Goal: Contribute content: Add original content to the website for others to see

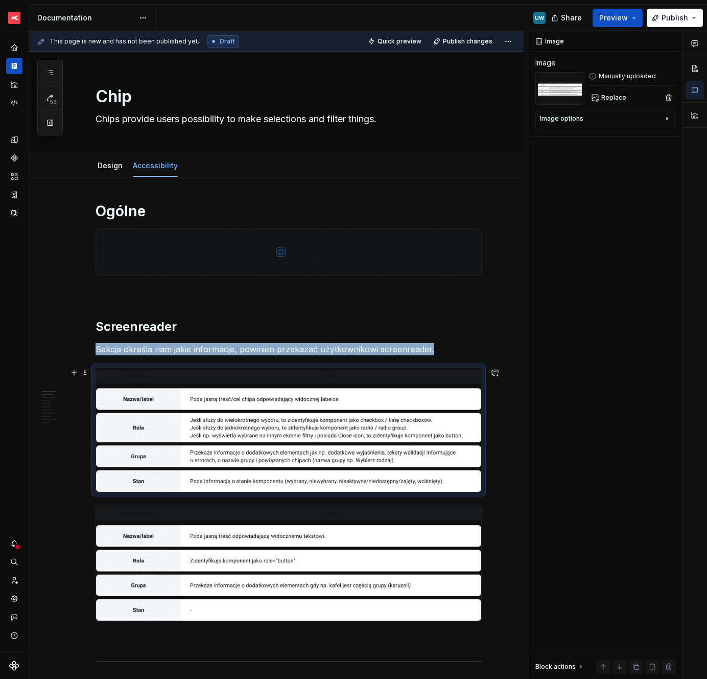
click at [170, 473] on img at bounding box center [288, 429] width 385 height 123
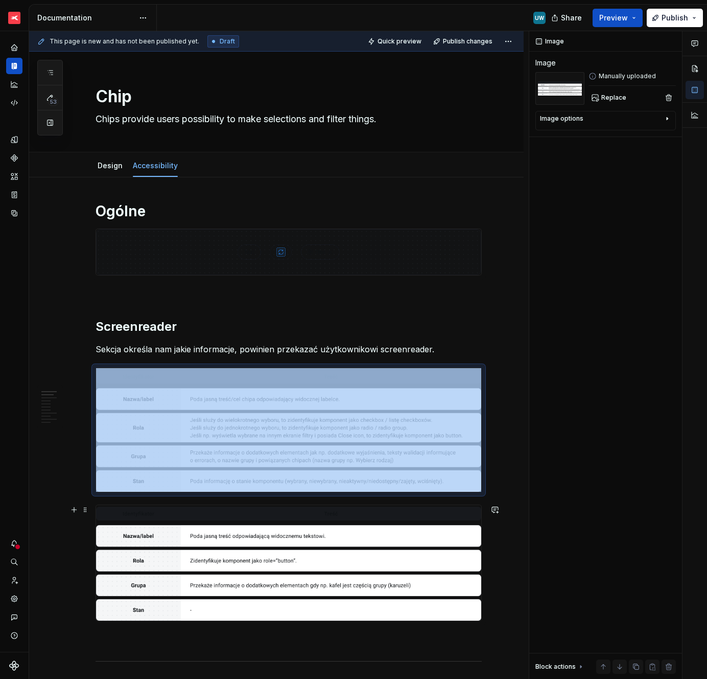
click at [133, 556] on img at bounding box center [288, 563] width 385 height 116
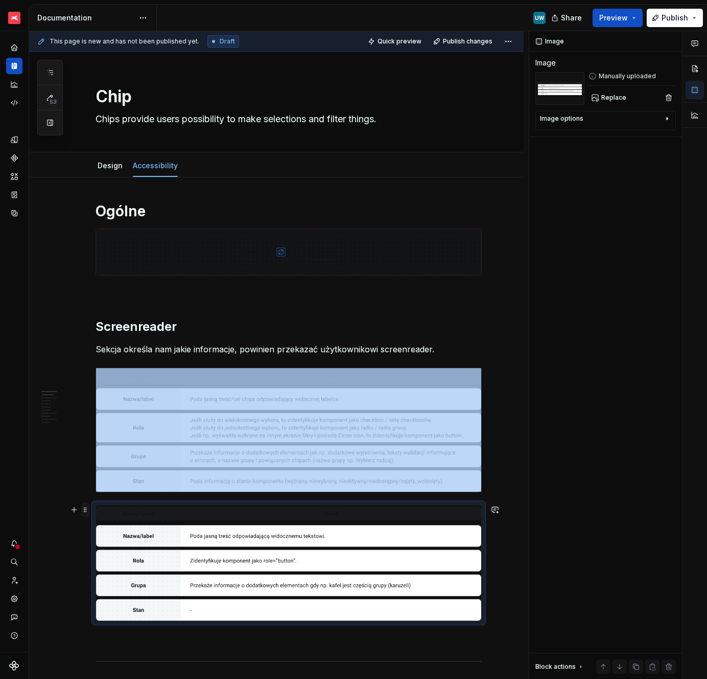
click at [89, 510] on span at bounding box center [85, 509] width 8 height 14
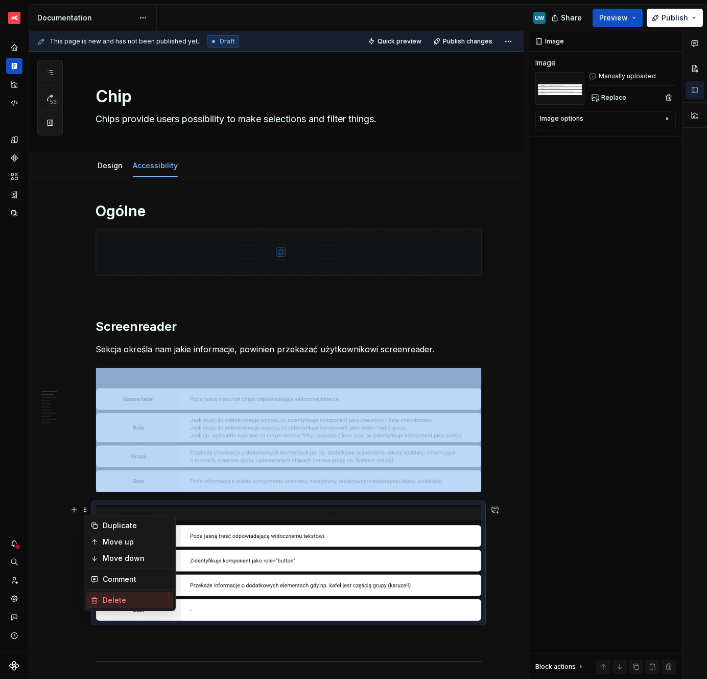
click at [113, 597] on div "Delete" at bounding box center [136, 600] width 66 height 10
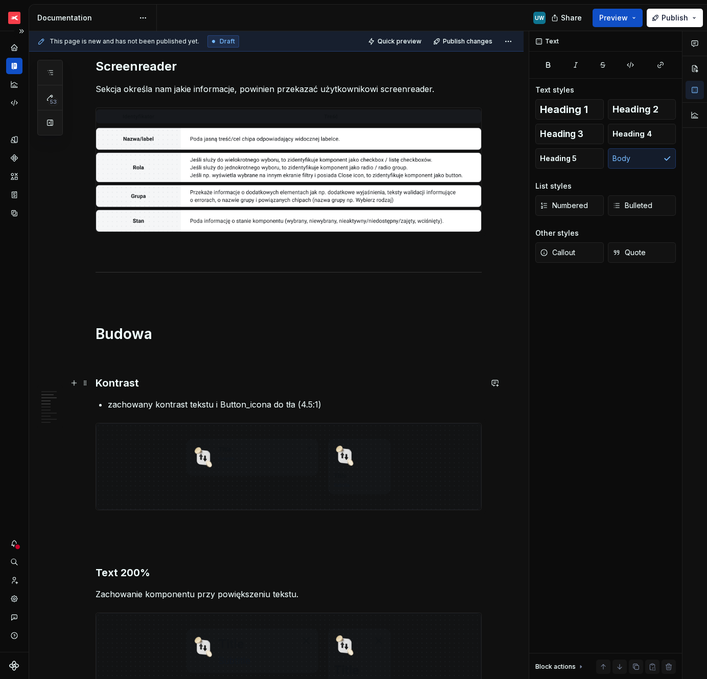
scroll to position [274, 0]
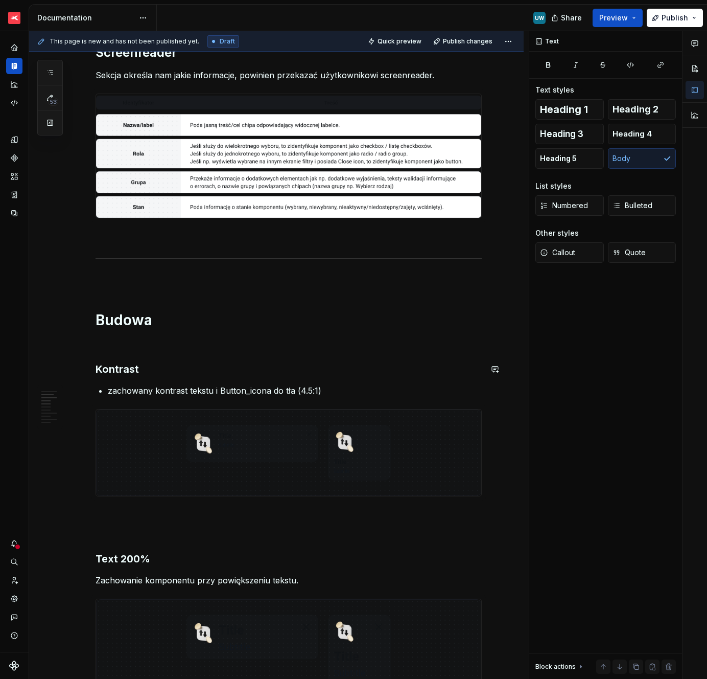
click at [153, 392] on p "zachowany kontrast tekstu i Button_icona do tła (4.5:1)" at bounding box center [295, 390] width 374 height 12
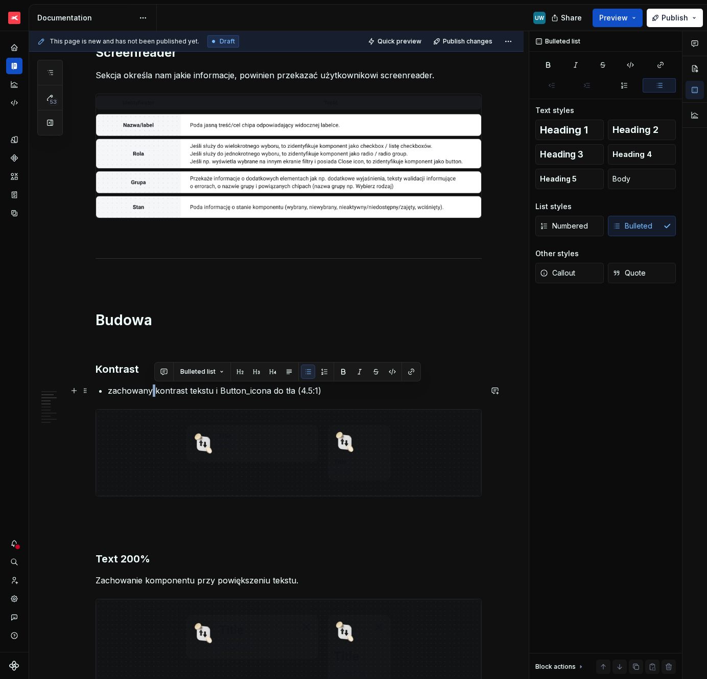
click at [153, 392] on p "zachowany kontrast tekstu i Button_icona do tła (4.5:1)" at bounding box center [295, 390] width 374 height 12
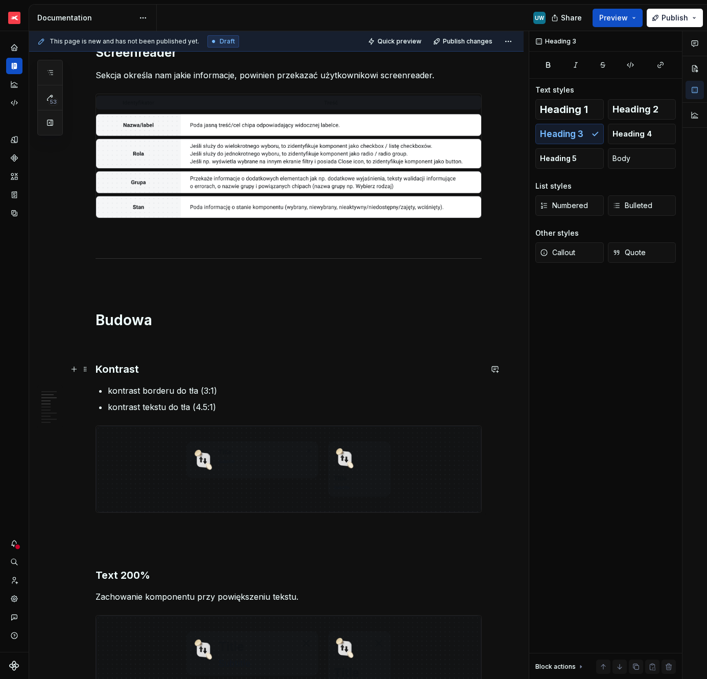
click at [169, 373] on h3 "Kontrast" at bounding box center [289, 369] width 386 height 14
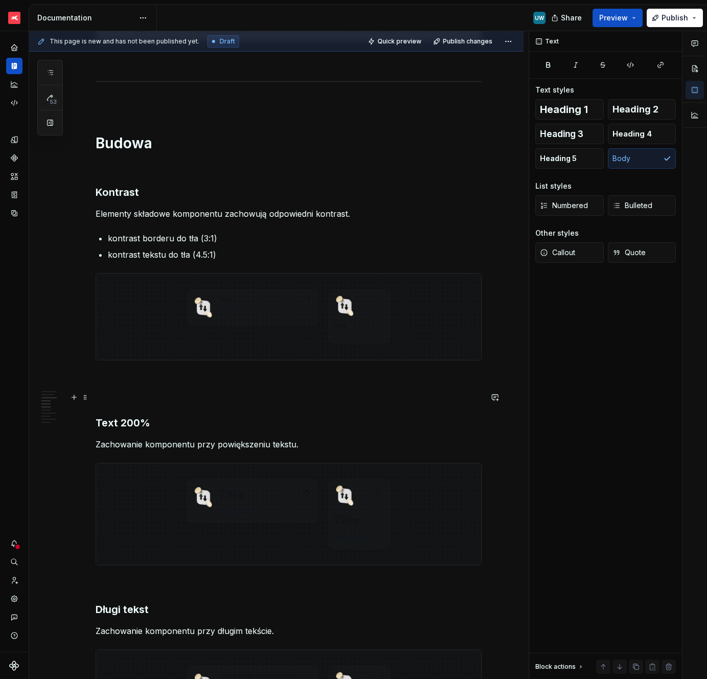
scroll to position [452, 0]
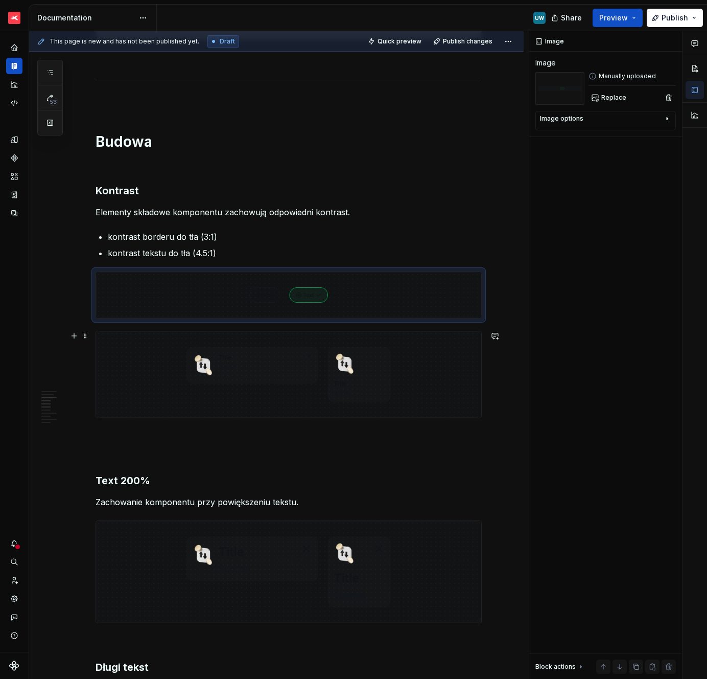
type textarea "*"
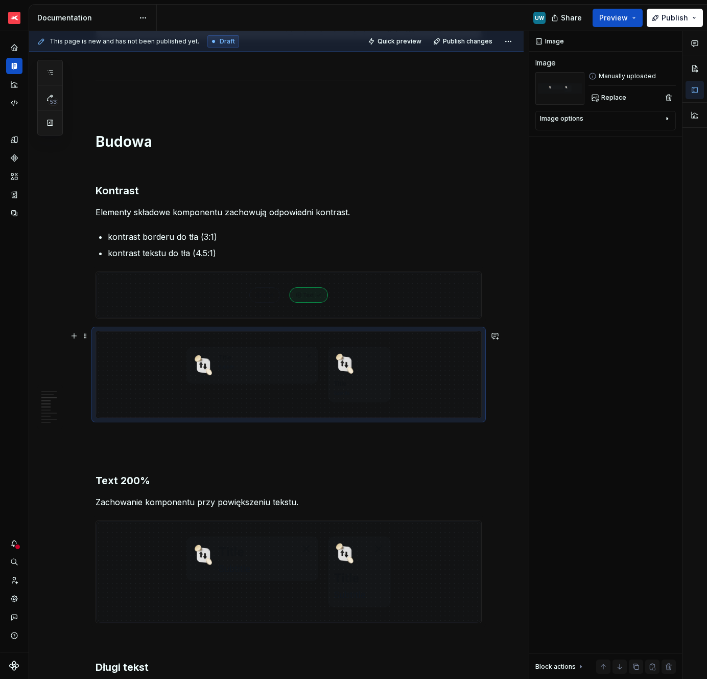
click at [192, 406] on img at bounding box center [288, 374] width 385 height 86
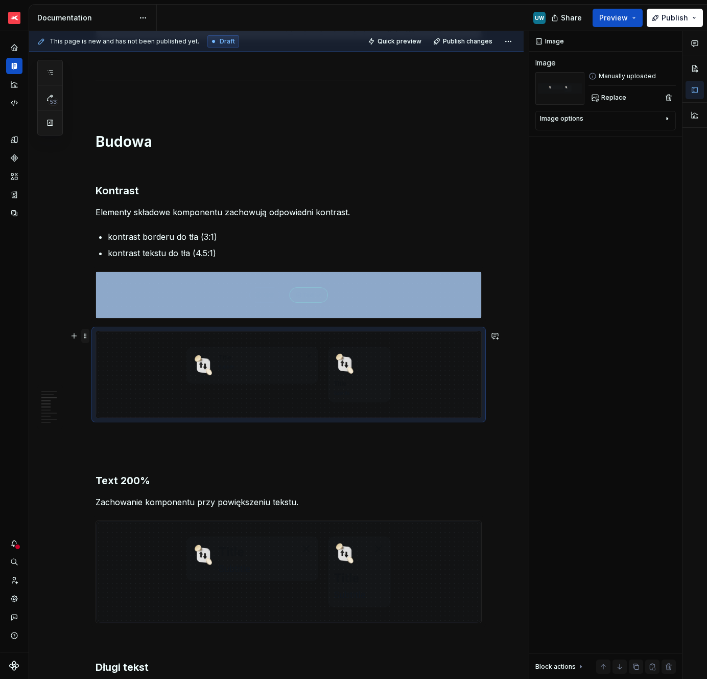
click at [89, 336] on span at bounding box center [85, 336] width 8 height 14
click at [106, 422] on div "Delete" at bounding box center [136, 426] width 66 height 10
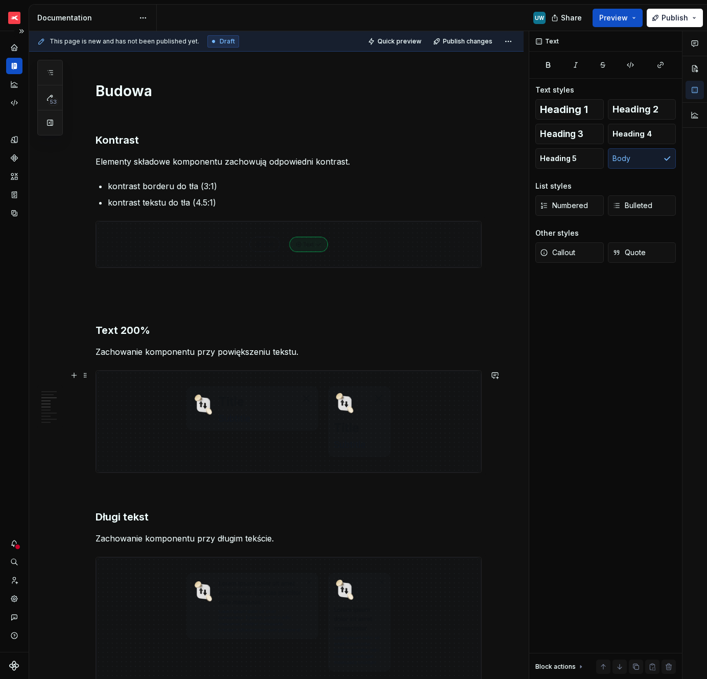
scroll to position [523, 0]
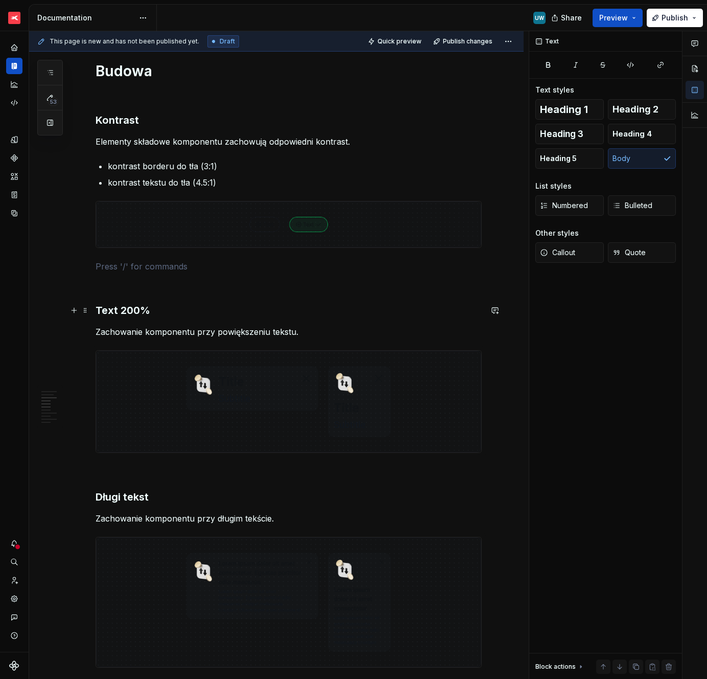
click at [114, 310] on h3 "Text 200%" at bounding box center [289, 310] width 386 height 14
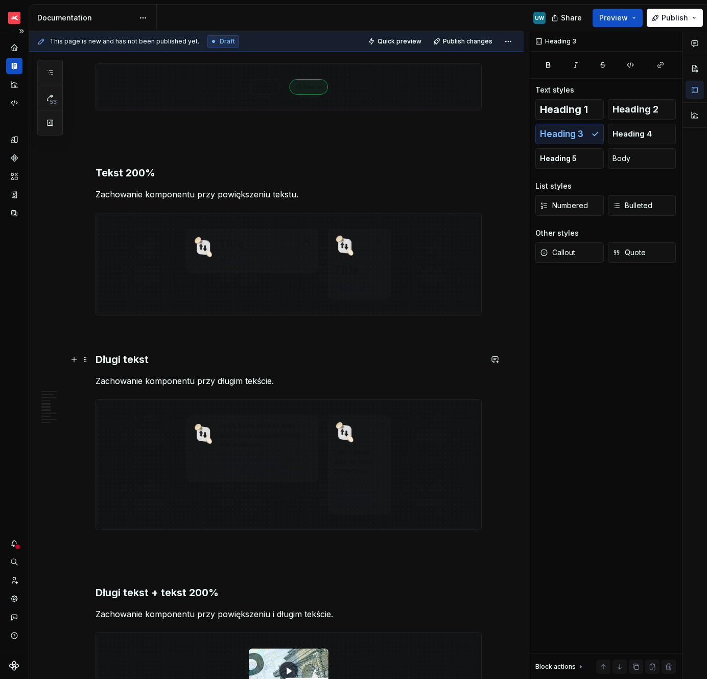
scroll to position [662, 0]
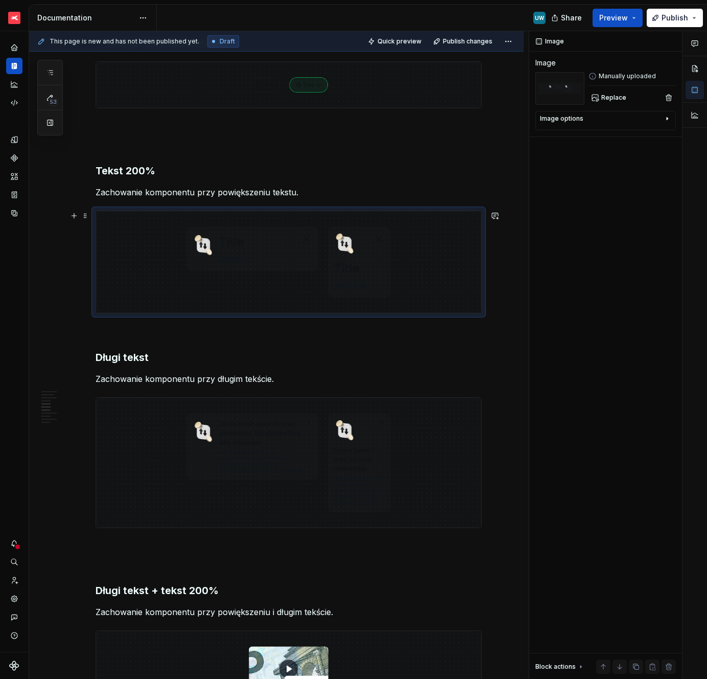
click at [256, 277] on img at bounding box center [288, 262] width 385 height 102
click at [612, 100] on span "Replace" at bounding box center [614, 98] width 25 height 8
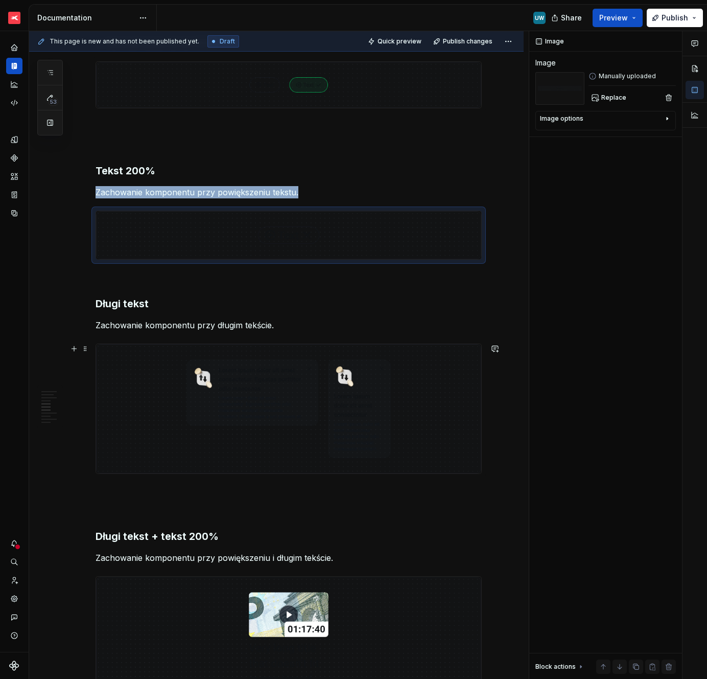
click at [200, 397] on img at bounding box center [288, 408] width 385 height 129
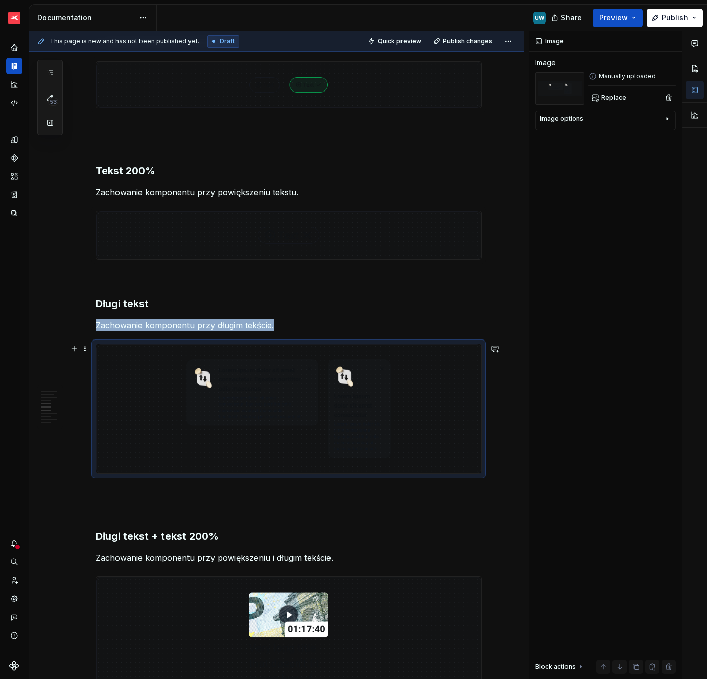
click at [200, 397] on img at bounding box center [288, 408] width 385 height 129
click at [615, 99] on span "Replace" at bounding box center [614, 98] width 25 height 8
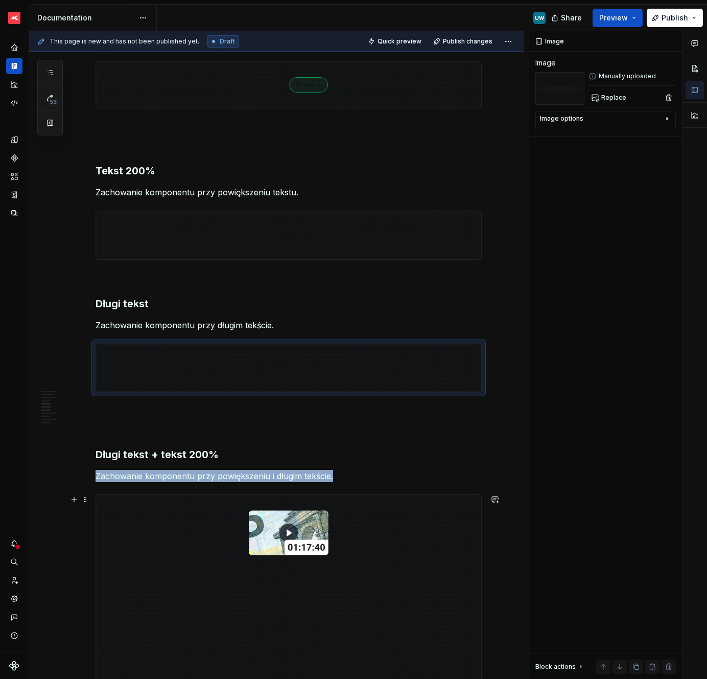
click at [211, 554] on img at bounding box center [288, 588] width 385 height 187
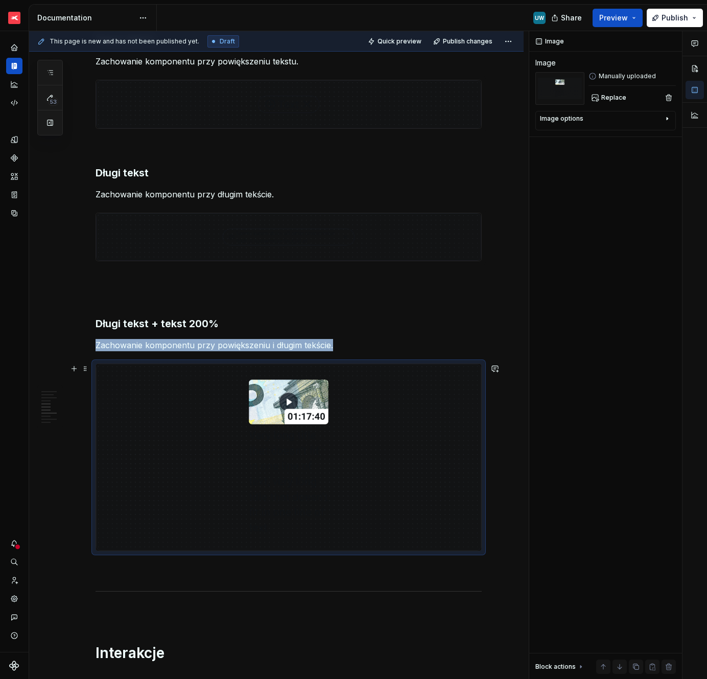
scroll to position [830, 0]
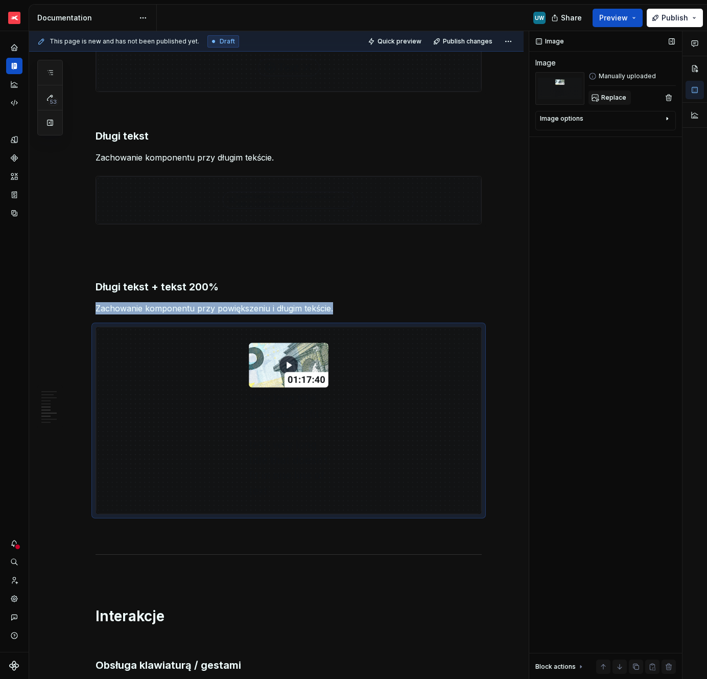
click at [613, 94] on span "Replace" at bounding box center [614, 98] width 25 height 8
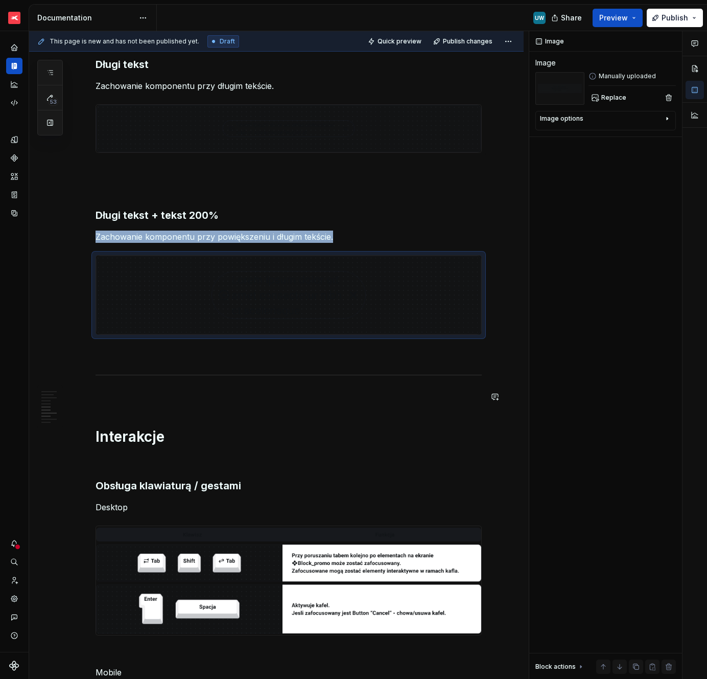
scroll to position [903, 0]
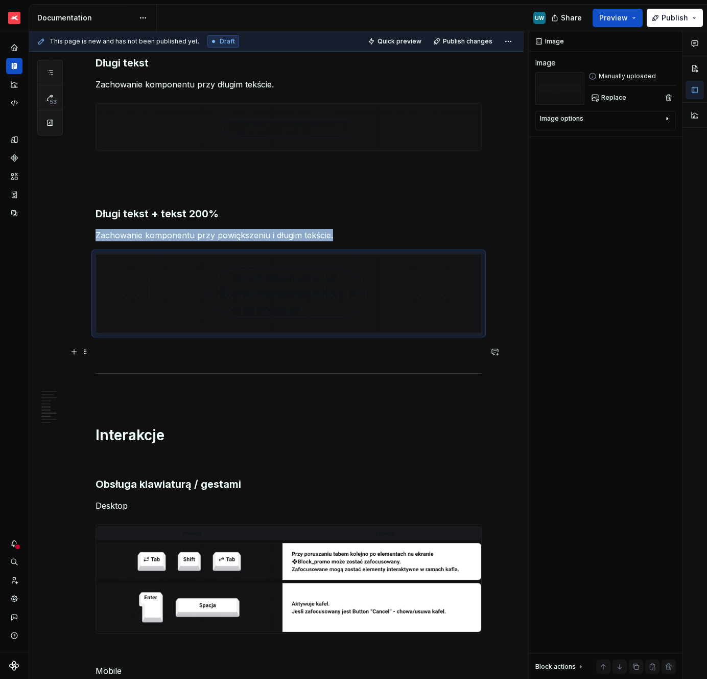
click at [175, 353] on p at bounding box center [289, 352] width 386 height 12
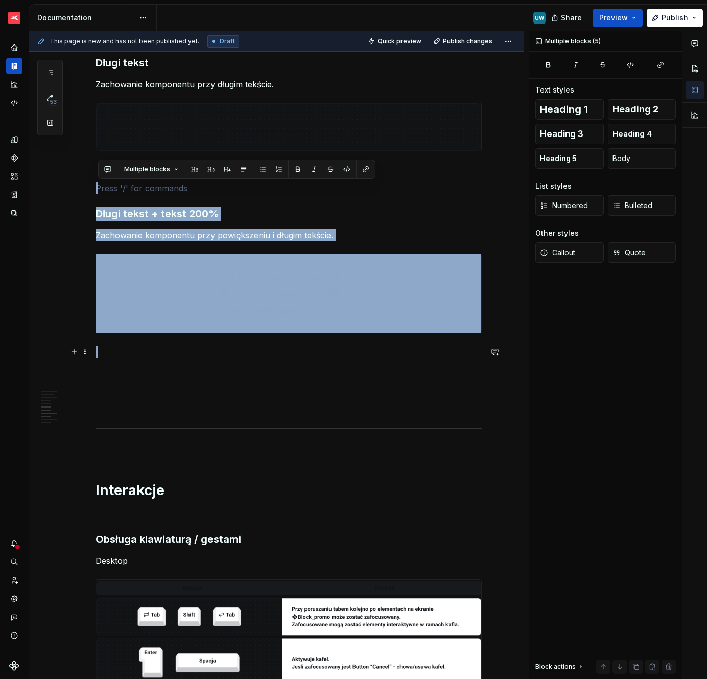
drag, startPoint x: 118, startPoint y: 185, endPoint x: 162, endPoint y: 350, distance: 170.5
click at [162, 350] on div "Ogólne Screenreader Sekcja określa nam jakie informacje, powinien przekazać uży…" at bounding box center [289, 248] width 386 height 1898
copy div "Długi tekst + tekst 200% Zachowanie komponentu przy powiększeniu i długim tekśc…"
click at [162, 350] on p at bounding box center [289, 352] width 386 height 12
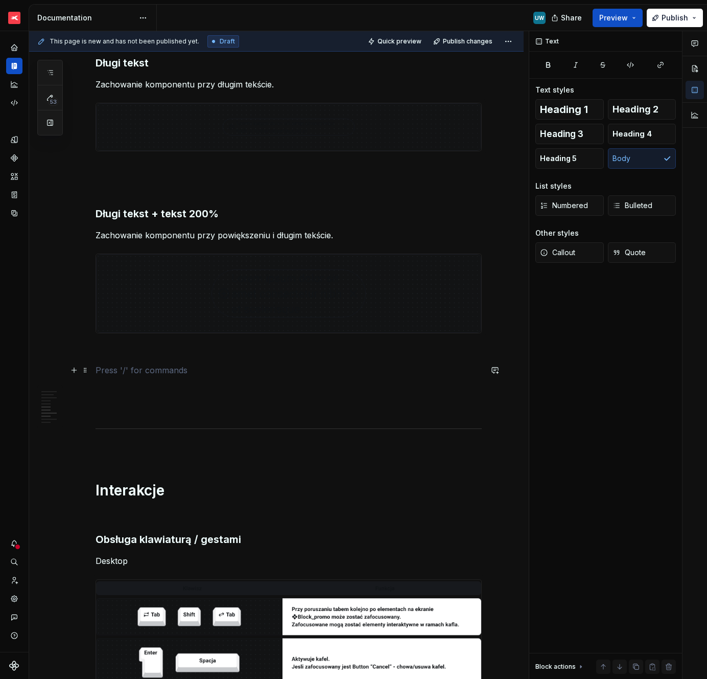
click at [165, 376] on p at bounding box center [289, 370] width 386 height 12
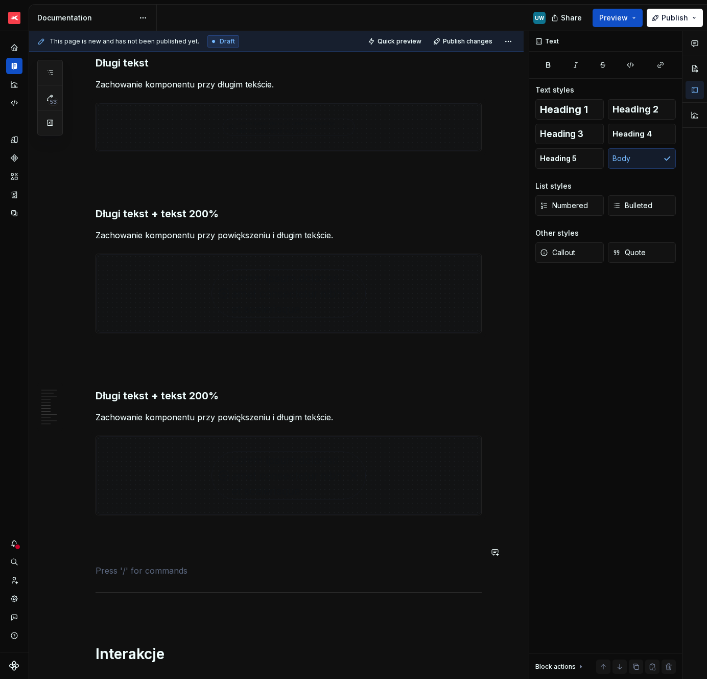
click at [153, 558] on div "Ogólne Screenreader Sekcja określa nam jakie informacje, powinien przekazać uży…" at bounding box center [289, 330] width 386 height 2062
click at [146, 390] on h3 "Długi tekst + tekst 200%" at bounding box center [289, 395] width 386 height 14
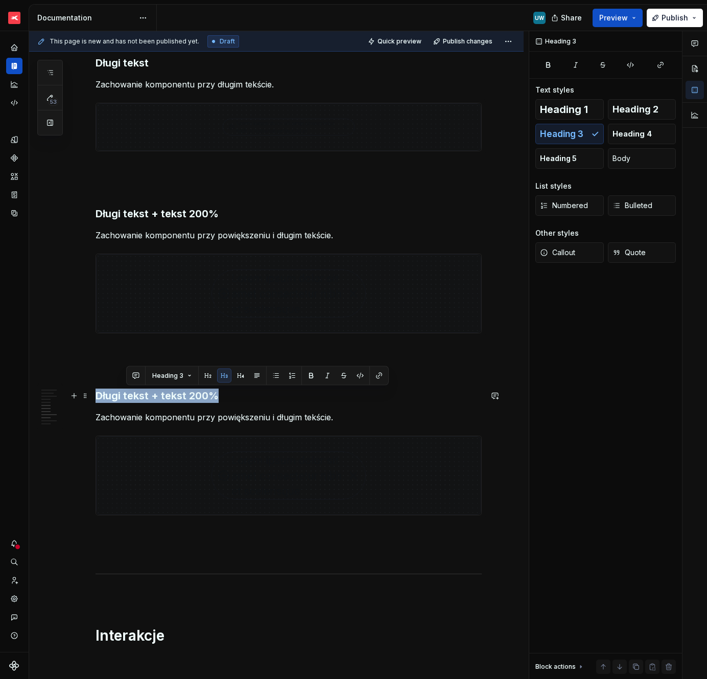
click at [146, 390] on h3 "Długi tekst + tekst 200%" at bounding box center [289, 395] width 386 height 14
click at [210, 413] on p "Zachowanie komponentu przy powiększeniu i długim tekście." at bounding box center [289, 417] width 386 height 12
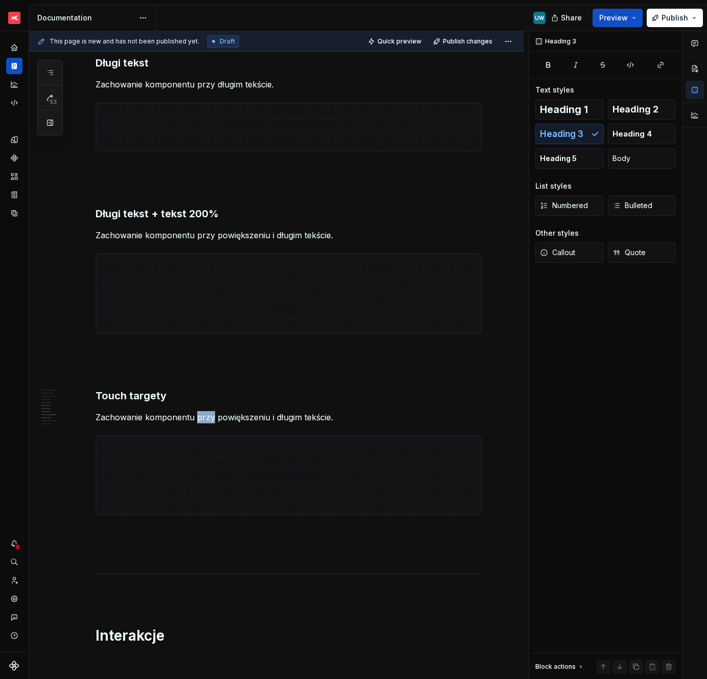
click at [210, 413] on p "Zachowanie komponentu przy powiększeniu i długim tekście." at bounding box center [289, 417] width 386 height 12
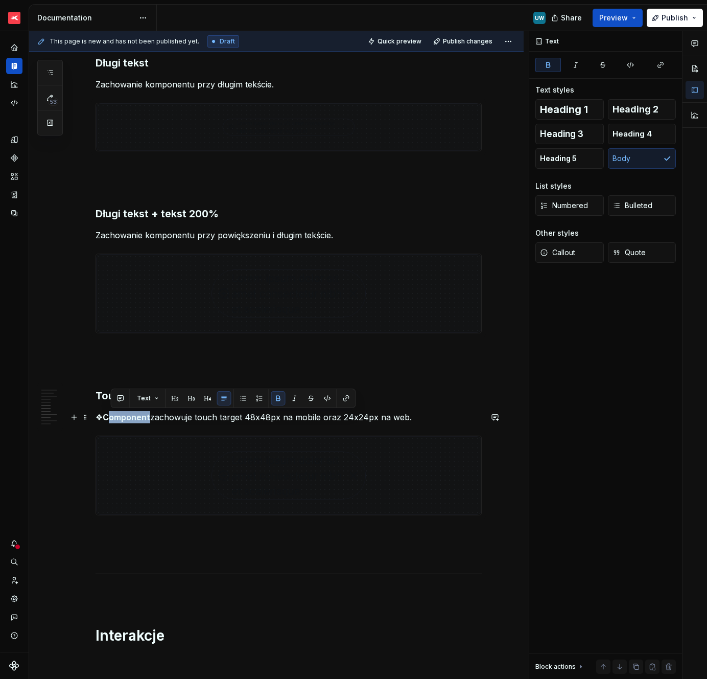
drag, startPoint x: 151, startPoint y: 419, endPoint x: 112, endPoint y: 419, distance: 39.4
click at [112, 419] on p "❖ Component zachowuje touch target 48x48px na mobile oraz 24x24px na web." at bounding box center [289, 417] width 386 height 12
click at [319, 496] on img at bounding box center [288, 475] width 385 height 79
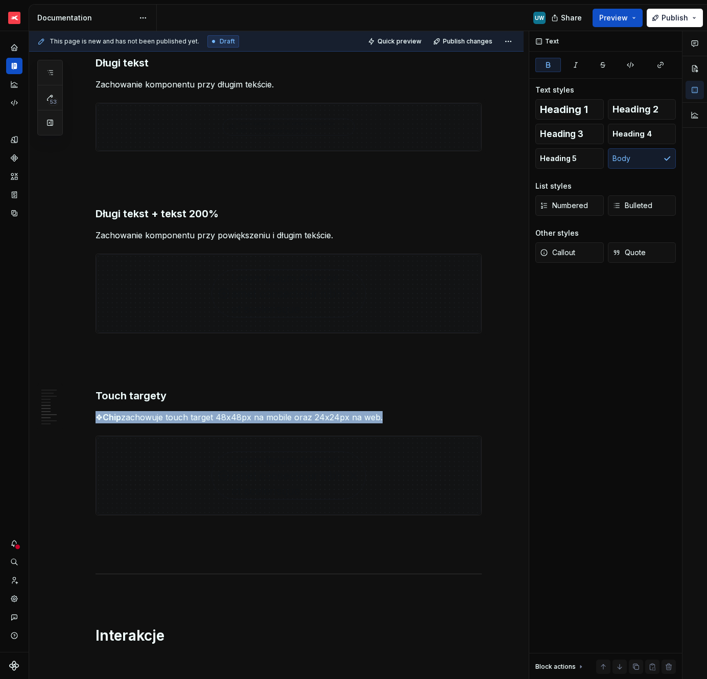
click at [319, 496] on img at bounding box center [288, 475] width 385 height 79
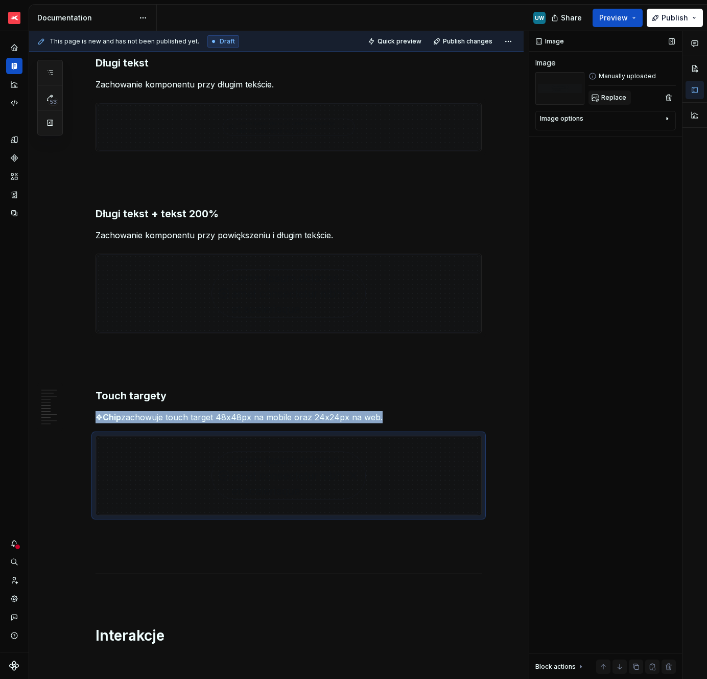
click at [608, 101] on span "Replace" at bounding box center [614, 98] width 25 height 8
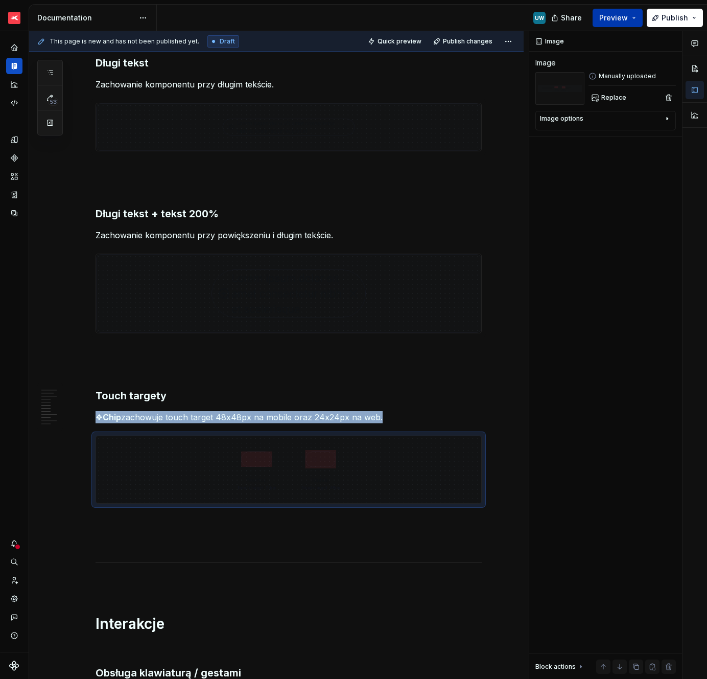
click at [618, 14] on span "Preview" at bounding box center [614, 18] width 29 height 10
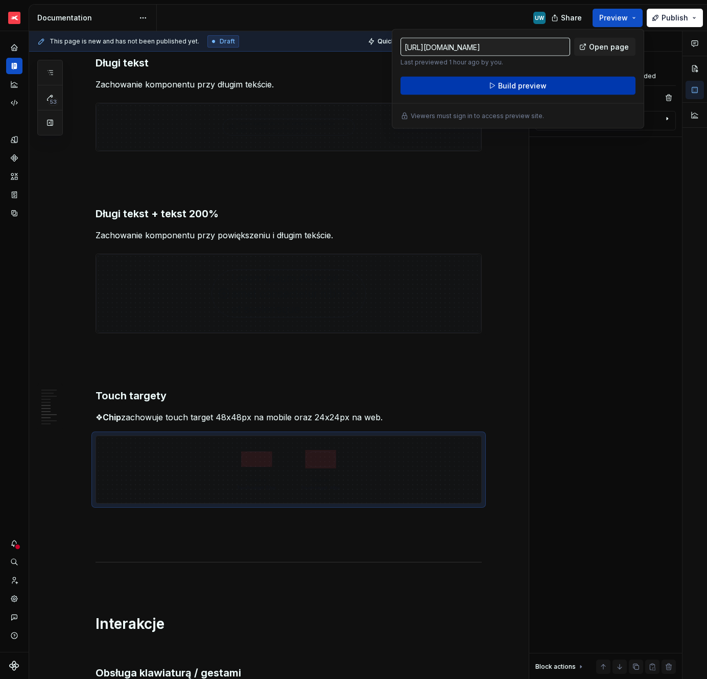
click at [540, 84] on span "Build preview" at bounding box center [522, 86] width 49 height 10
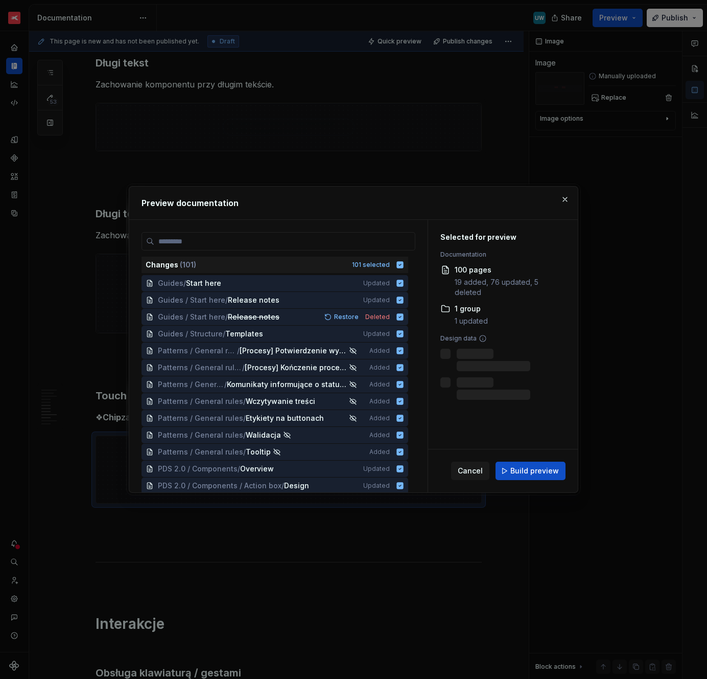
click at [515, 471] on span "Build preview" at bounding box center [535, 471] width 49 height 10
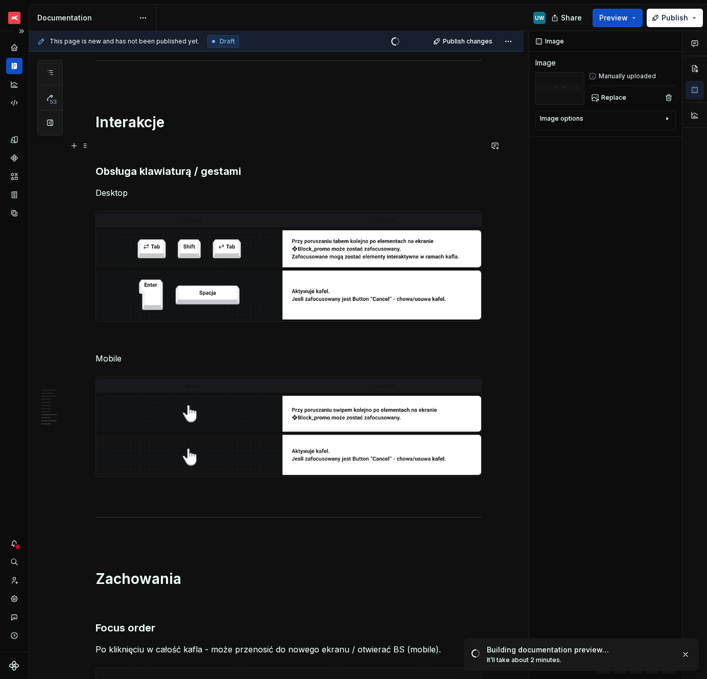
scroll to position [1329, 0]
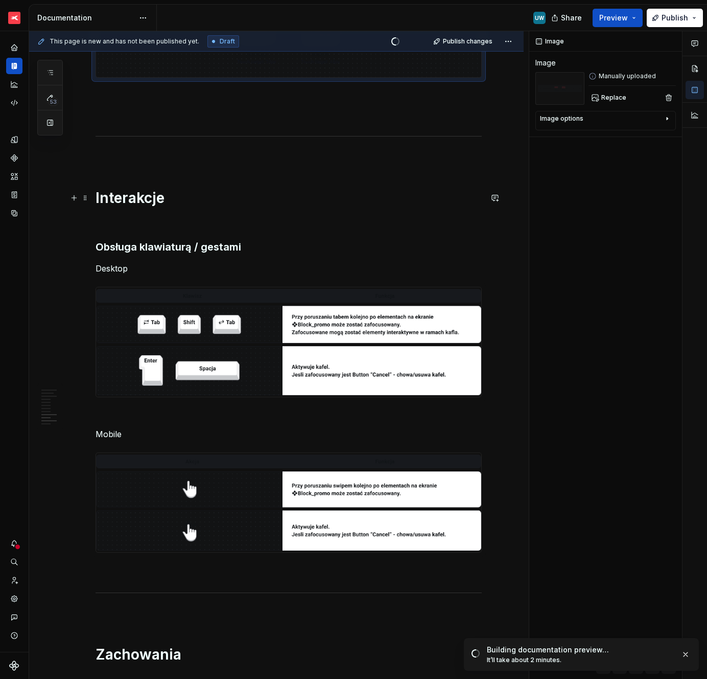
click at [198, 190] on h1 "Interakcje" at bounding box center [289, 198] width 386 height 18
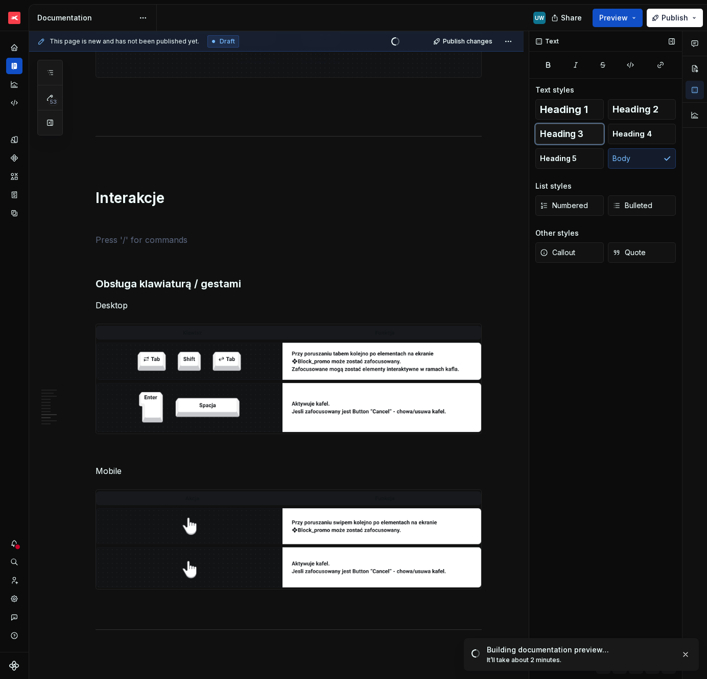
click at [577, 131] on span "Heading 3" at bounding box center [561, 134] width 43 height 10
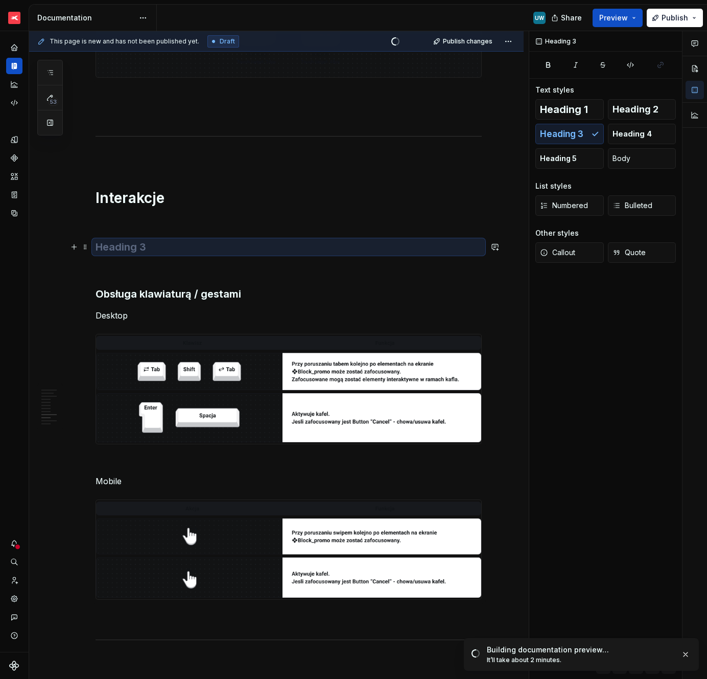
click at [142, 244] on h3 at bounding box center [289, 247] width 386 height 14
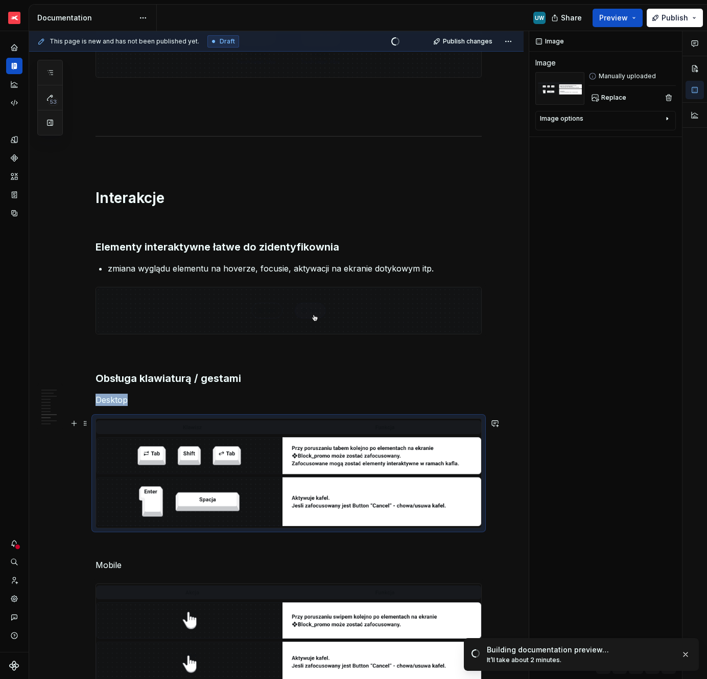
click at [288, 467] on img at bounding box center [288, 473] width 385 height 109
click at [609, 96] on span "Replace" at bounding box center [614, 98] width 25 height 8
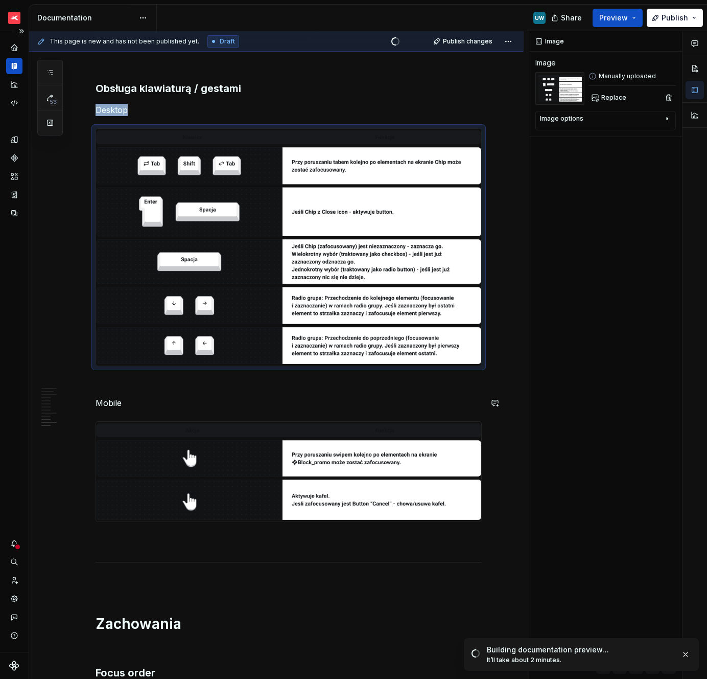
scroll to position [1629, 0]
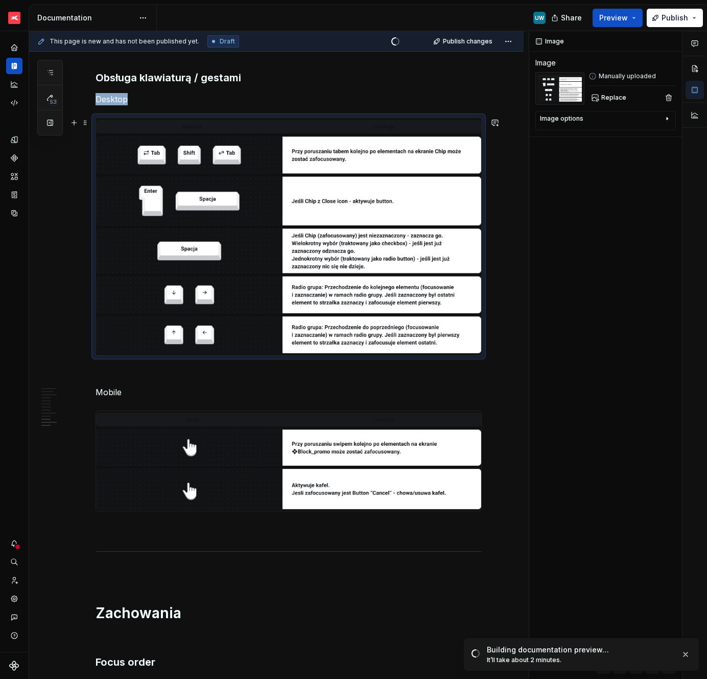
click at [208, 466] on img at bounding box center [288, 461] width 385 height 100
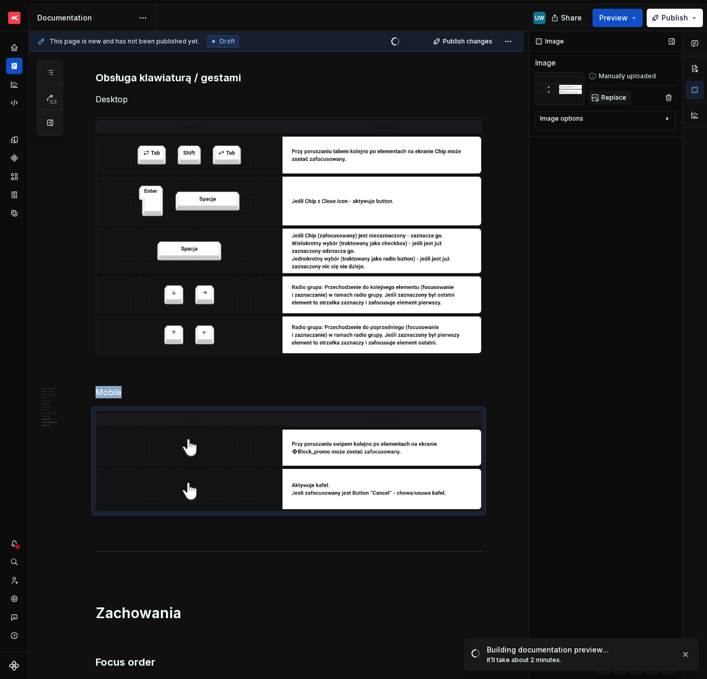
click at [614, 90] on button "Replace" at bounding box center [610, 97] width 42 height 14
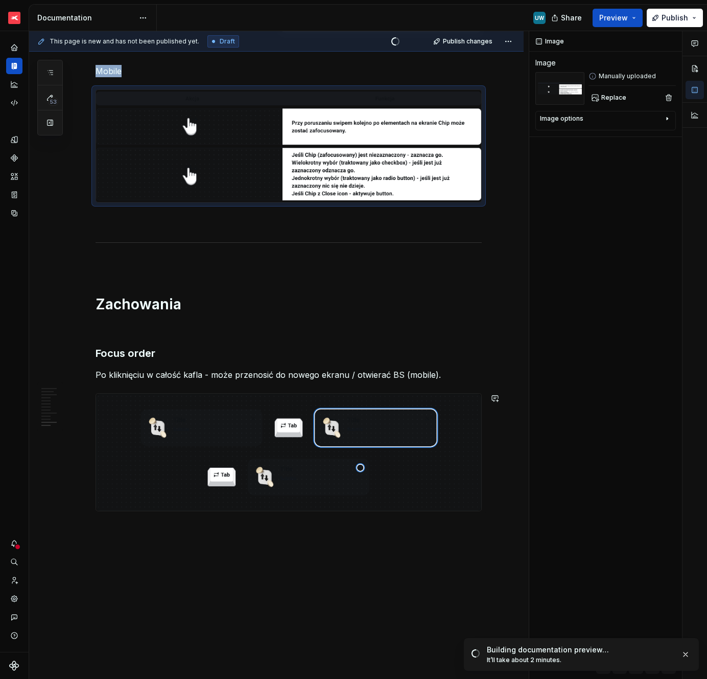
scroll to position [2041, 0]
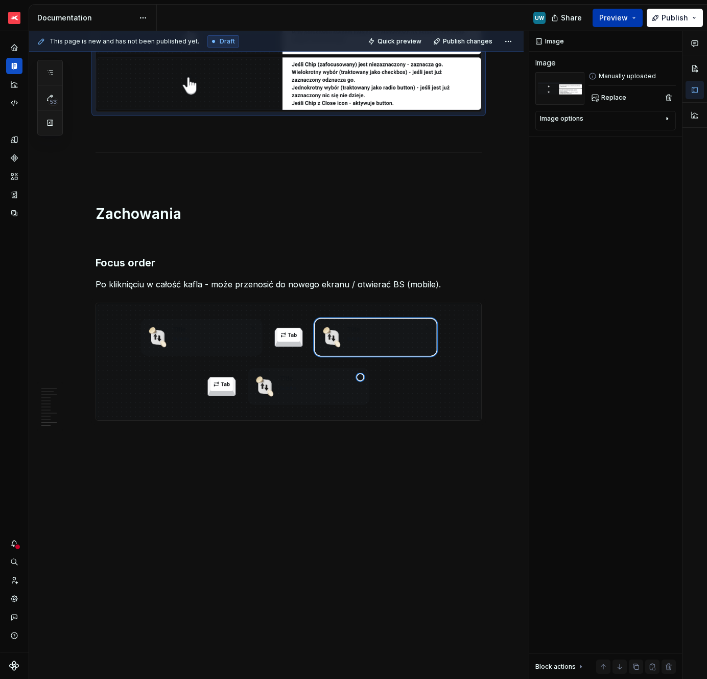
click at [615, 18] on span "Preview" at bounding box center [614, 18] width 29 height 10
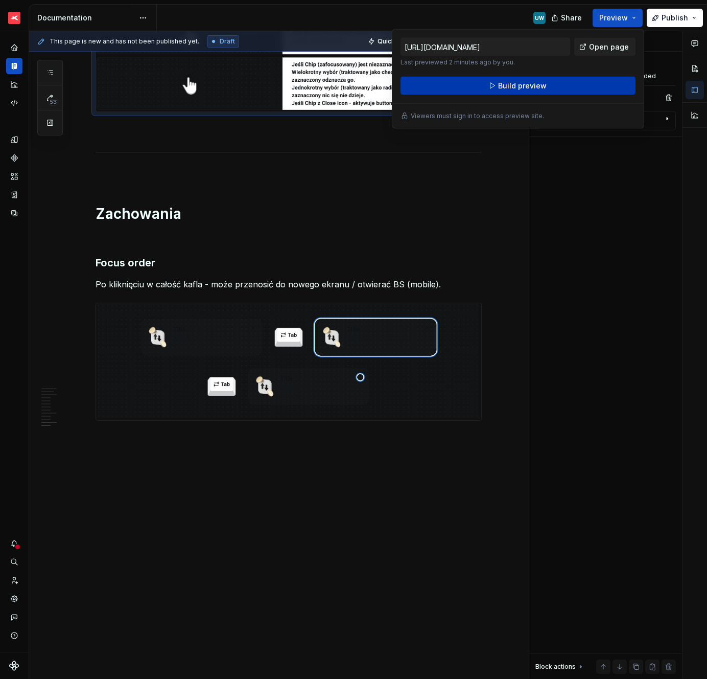
click at [519, 82] on span "Build preview" at bounding box center [522, 86] width 49 height 10
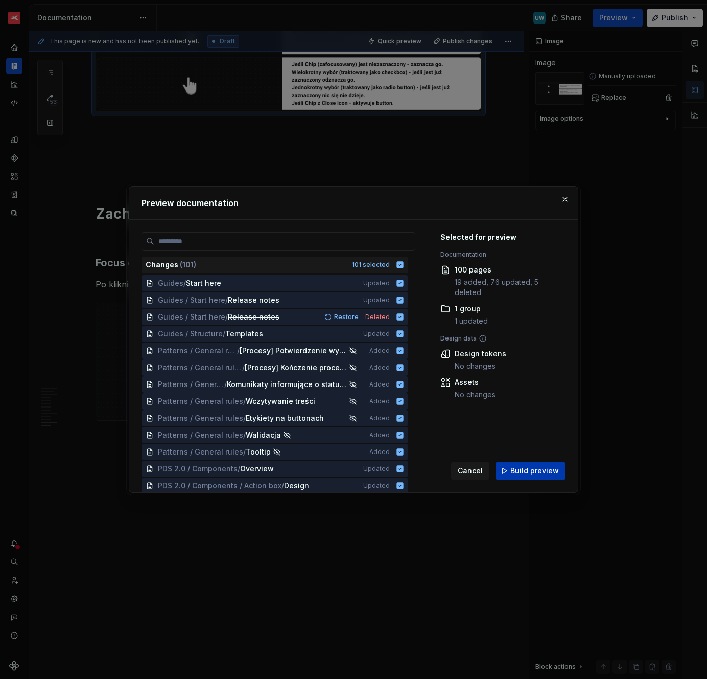
click at [525, 470] on span "Build preview" at bounding box center [535, 471] width 49 height 10
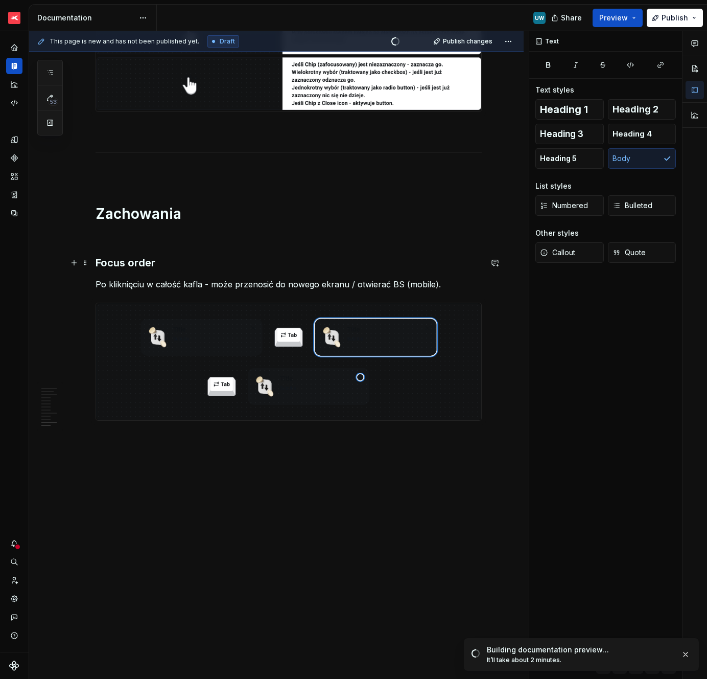
click at [164, 260] on h3 "Focus order" at bounding box center [289, 263] width 386 height 14
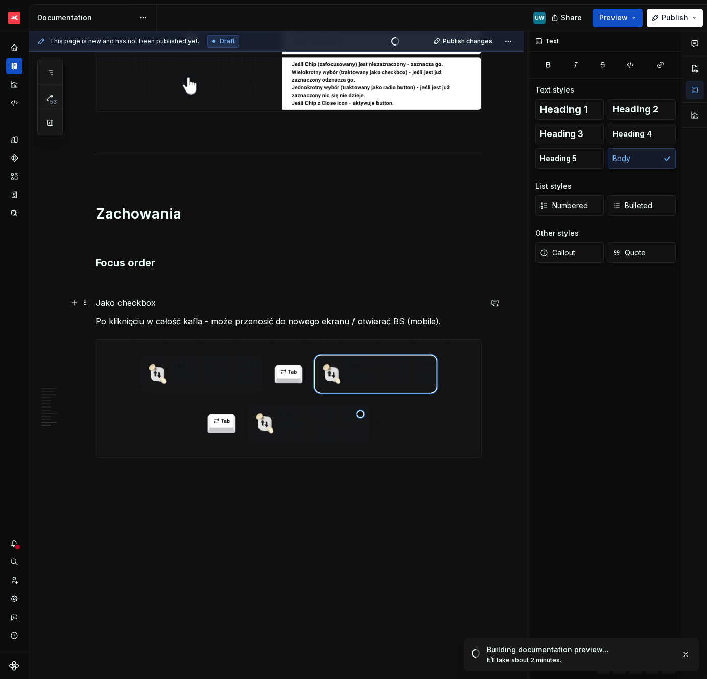
click at [140, 299] on p "Jako checkbox" at bounding box center [289, 302] width 386 height 12
click at [555, 65] on button "button" at bounding box center [549, 65] width 26 height 14
click at [168, 320] on p "Po kliknięciu w całość kafla - może przenosić do nowego ekranu / otwierać BS (m…" at bounding box center [289, 321] width 386 height 12
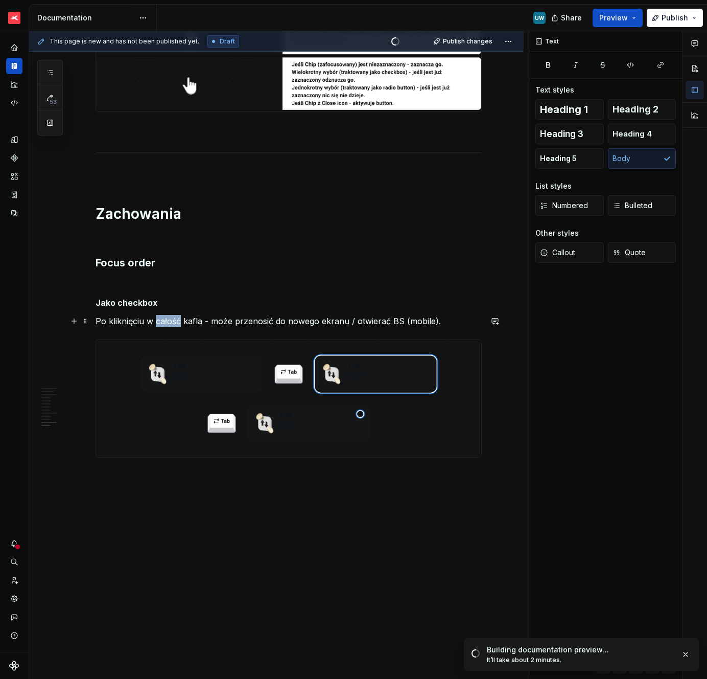
click at [168, 320] on p "Po kliknięciu w całość kafla - może przenosić do nowego ekranu / otwierać BS (m…" at bounding box center [289, 321] width 386 height 12
click at [87, 321] on span at bounding box center [85, 321] width 8 height 14
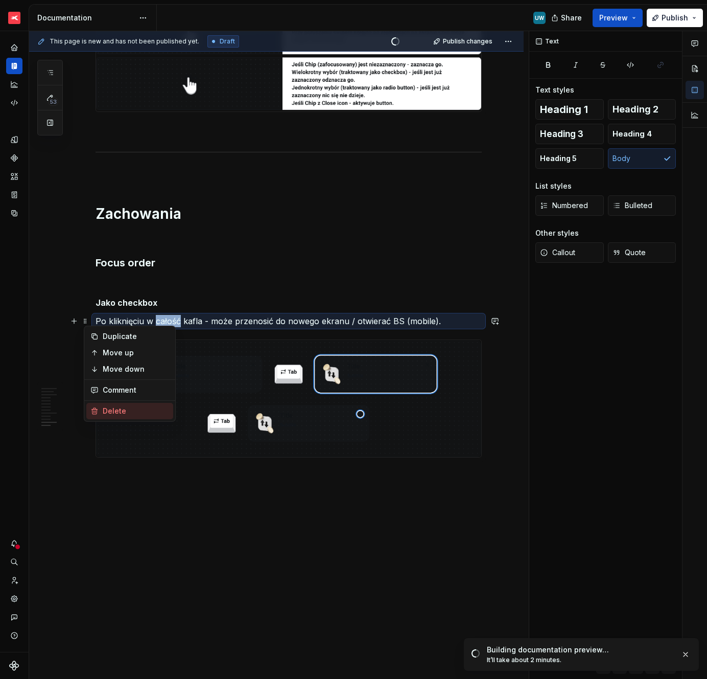
click at [106, 409] on div "Delete" at bounding box center [136, 411] width 66 height 10
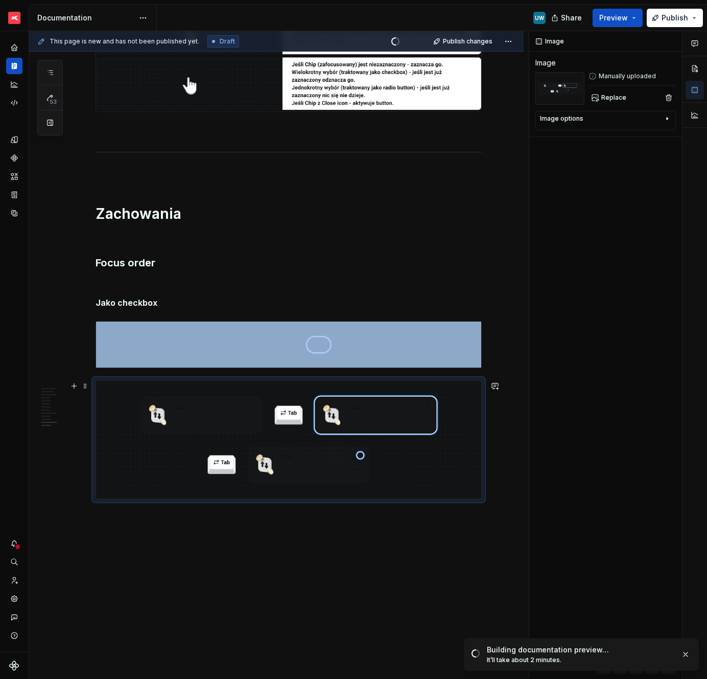
click at [237, 466] on img at bounding box center [288, 440] width 385 height 118
click at [89, 389] on span at bounding box center [85, 386] width 8 height 14
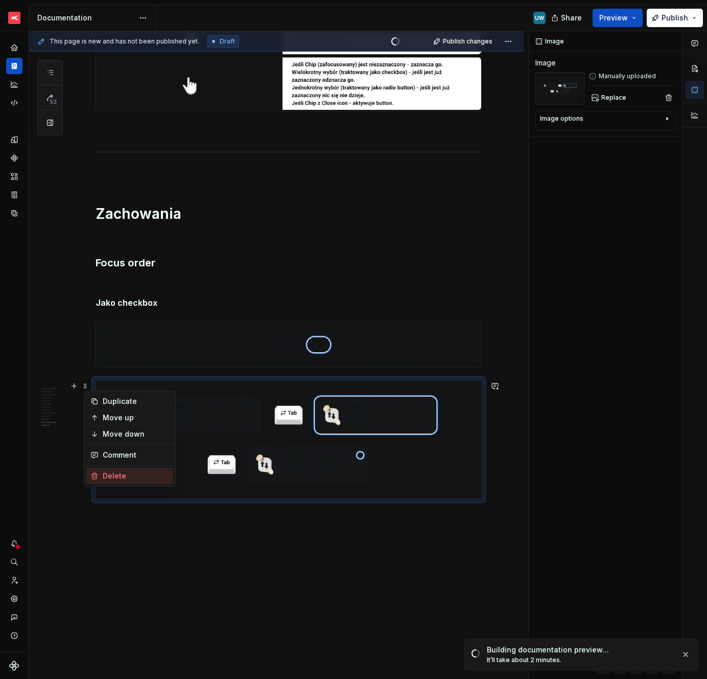
click at [108, 485] on div "Duplicate Move up Move down Comment Delete" at bounding box center [130, 438] width 92 height 96
click at [104, 477] on div "Delete" at bounding box center [136, 476] width 66 height 10
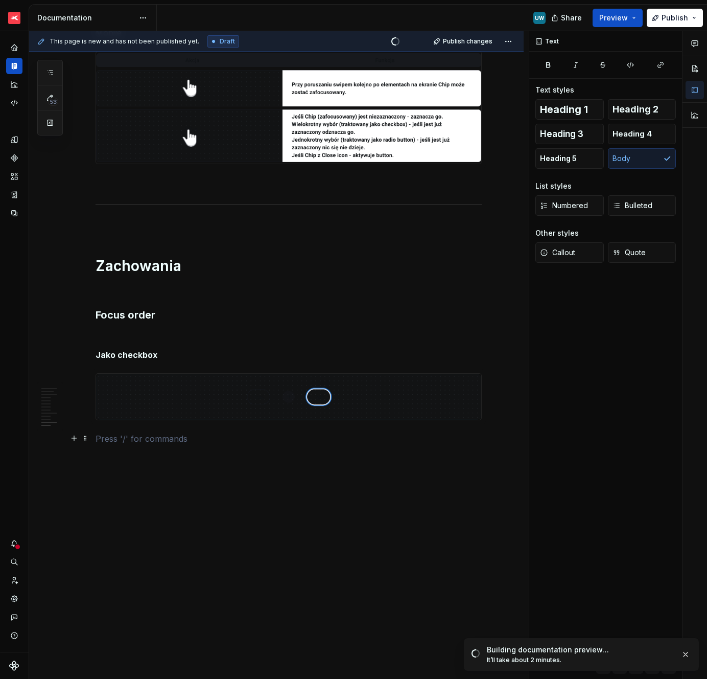
scroll to position [1989, 0]
click at [119, 336] on p at bounding box center [289, 336] width 386 height 12
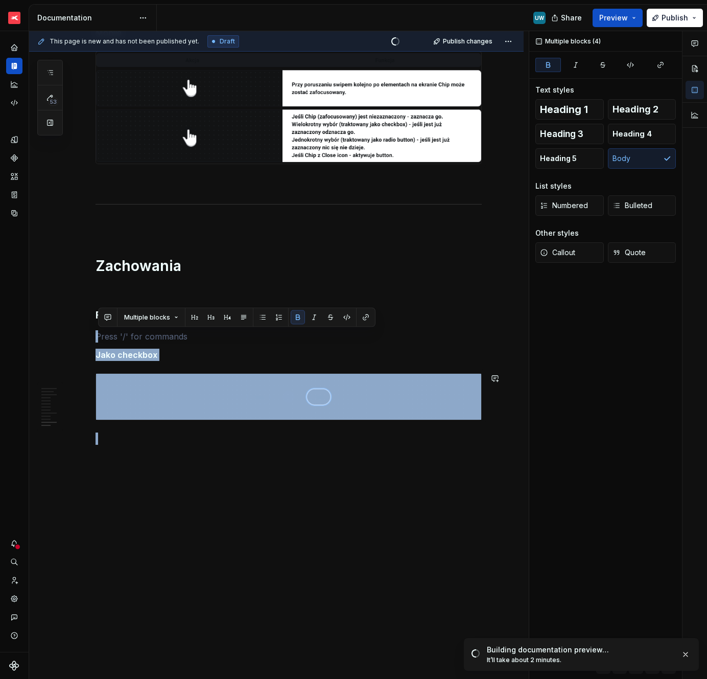
drag, startPoint x: 116, startPoint y: 336, endPoint x: 152, endPoint y: 432, distance: 102.2
copy div "Jako checkbox"
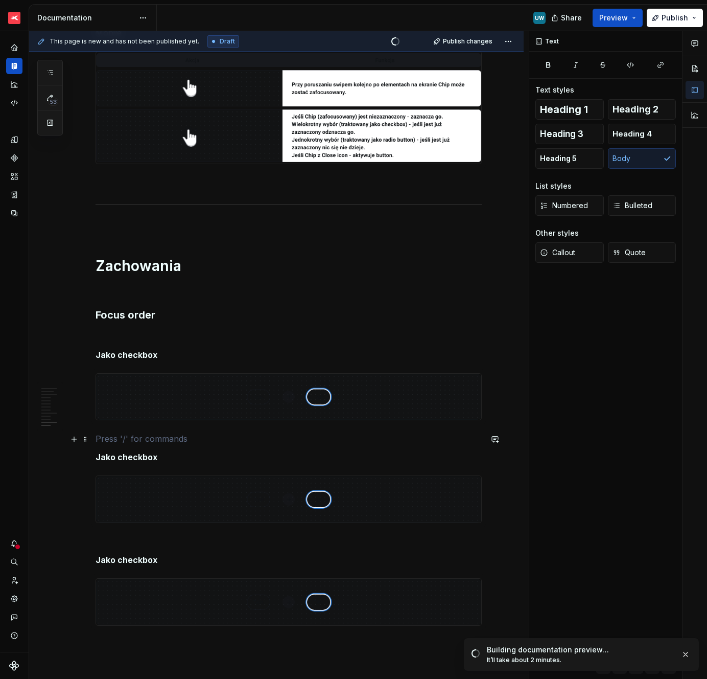
click at [116, 437] on p at bounding box center [289, 438] width 386 height 12
drag, startPoint x: 120, startPoint y: 459, endPoint x: 173, endPoint y: 457, distance: 52.7
click at [173, 457] on p "Jako checkbox" at bounding box center [289, 457] width 386 height 12
drag, startPoint x: 121, startPoint y: 560, endPoint x: 185, endPoint y: 560, distance: 63.9
click at [184, 560] on p "Jako checkbox" at bounding box center [289, 560] width 386 height 12
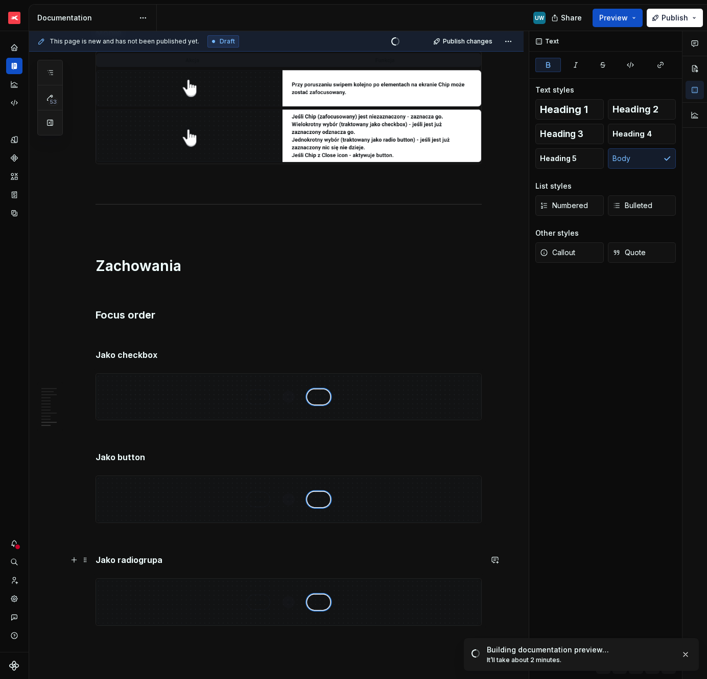
click at [140, 560] on strong "Jako radiogrupa" at bounding box center [129, 560] width 67 height 10
click at [149, 439] on p at bounding box center [289, 438] width 386 height 12
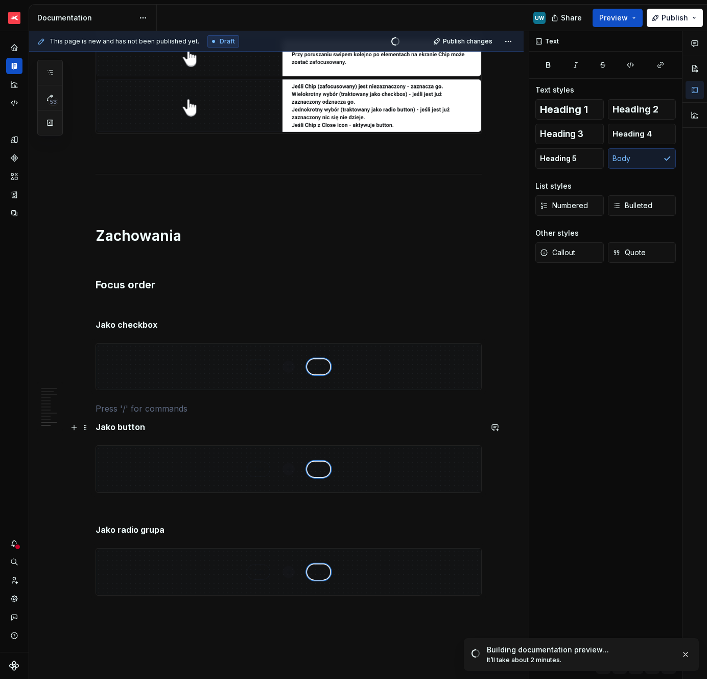
scroll to position [2025, 0]
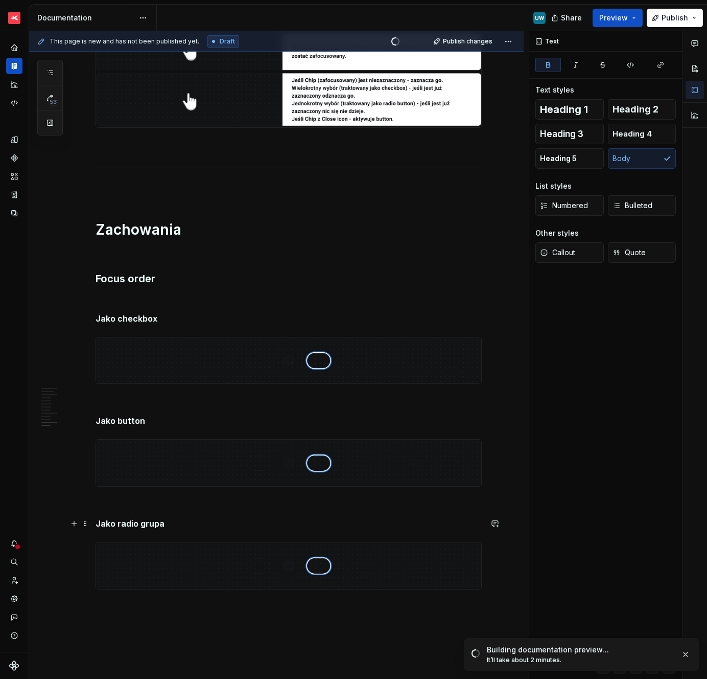
click at [185, 526] on p "Jako radio grupa" at bounding box center [289, 523] width 386 height 12
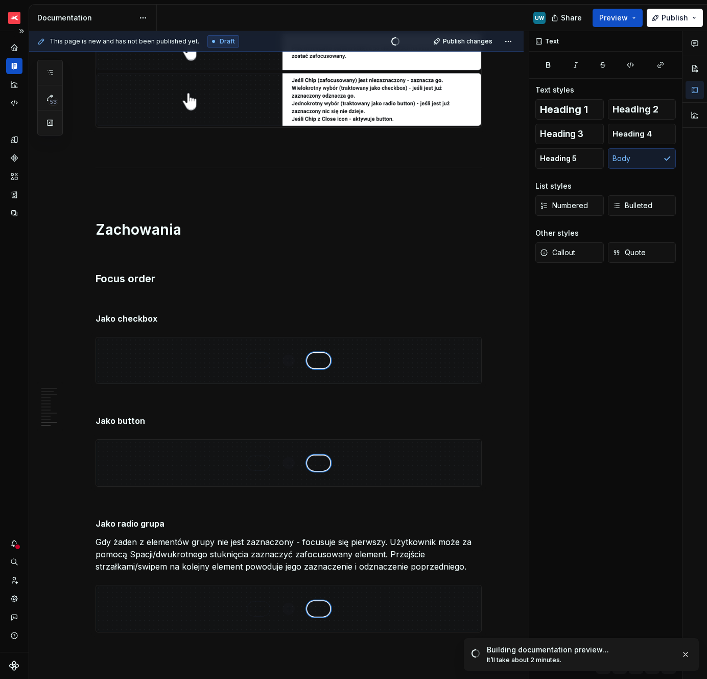
scroll to position [2141, 0]
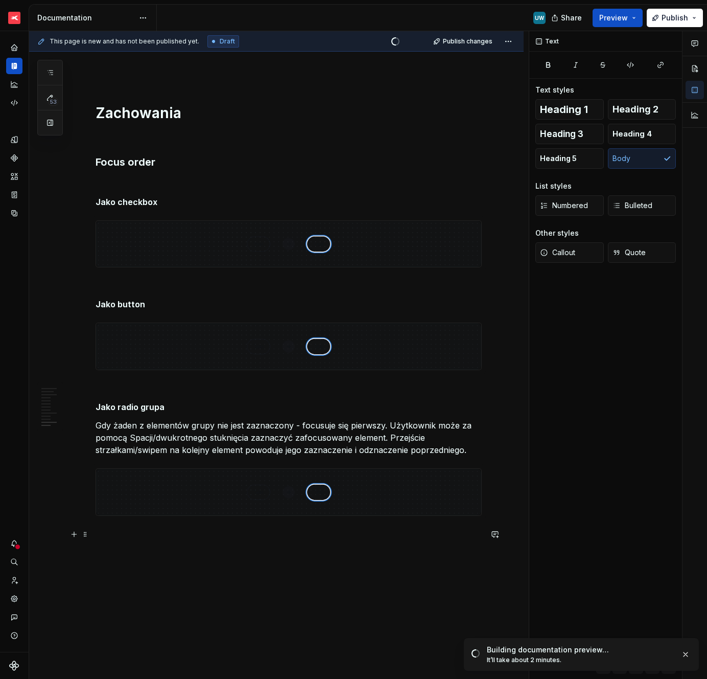
click at [159, 533] on p at bounding box center [289, 534] width 386 height 12
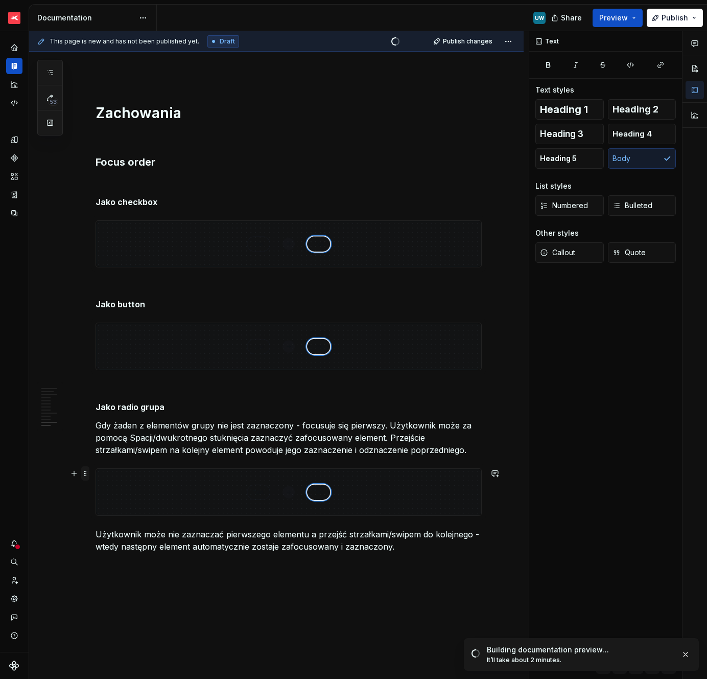
click at [88, 475] on span at bounding box center [85, 473] width 8 height 14
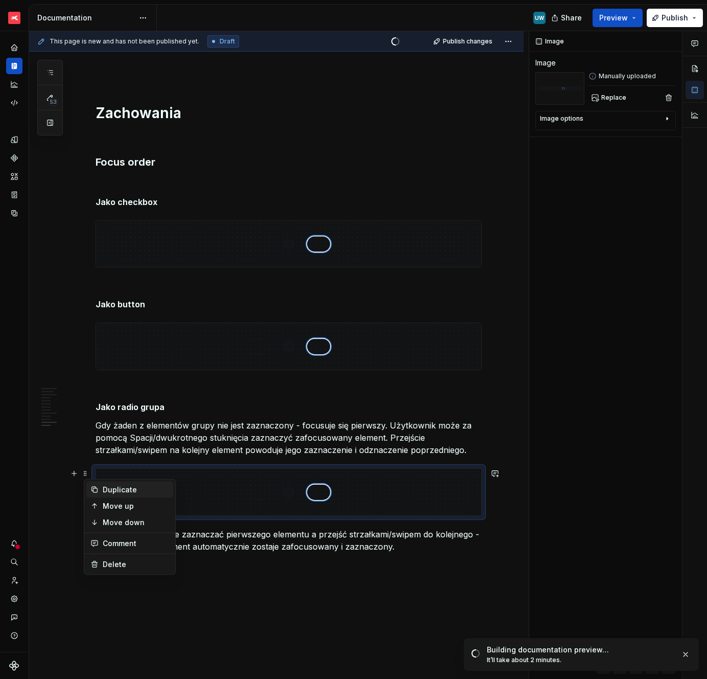
click at [103, 489] on div "Duplicate" at bounding box center [136, 490] width 66 height 10
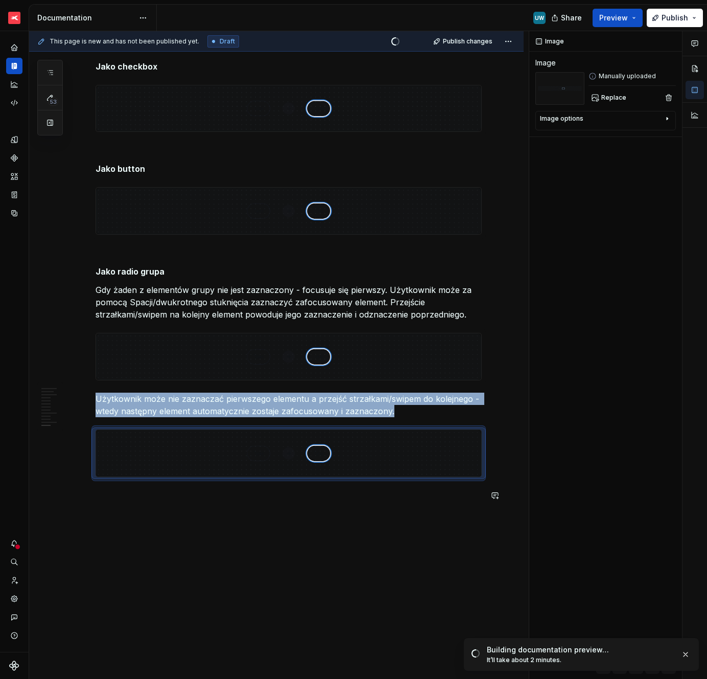
scroll to position [2287, 0]
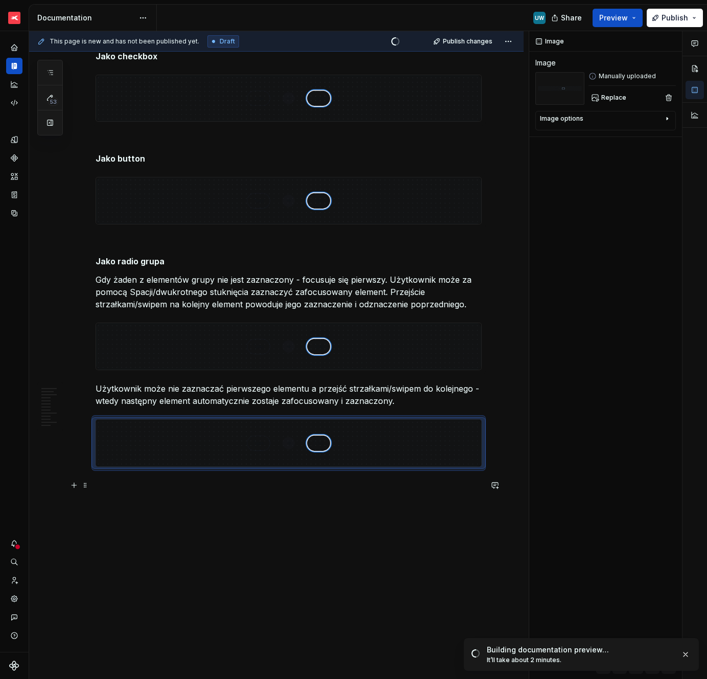
click at [106, 486] on p at bounding box center [289, 485] width 386 height 12
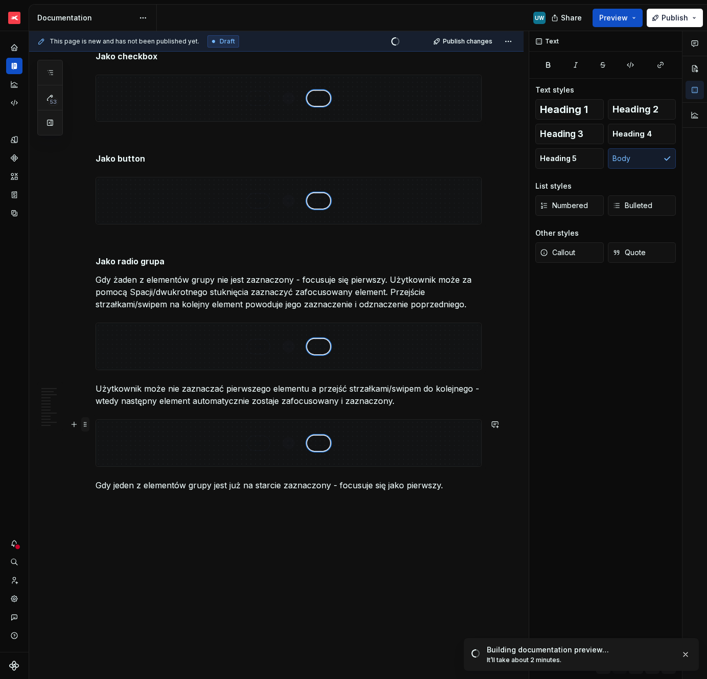
click at [85, 426] on span at bounding box center [85, 424] width 8 height 14
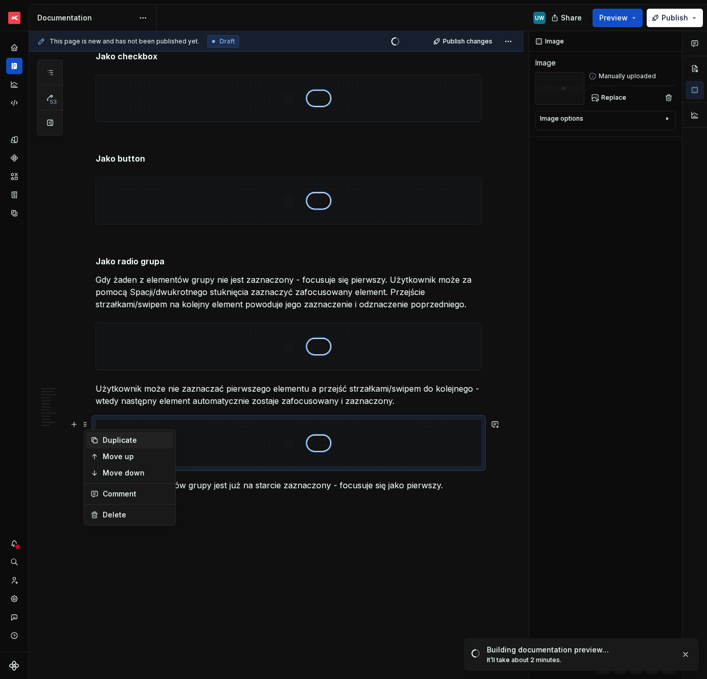
click at [102, 441] on div "Duplicate" at bounding box center [129, 440] width 87 height 16
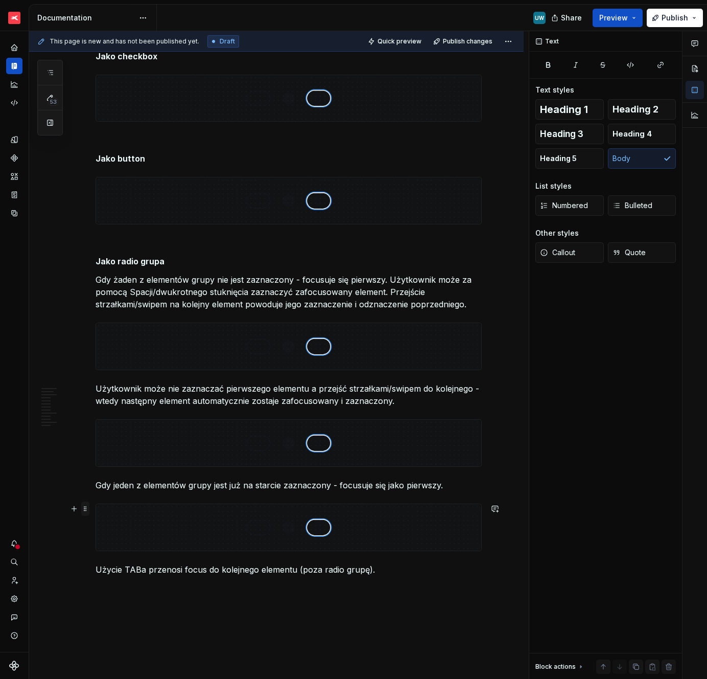
click at [89, 509] on span at bounding box center [85, 508] width 8 height 14
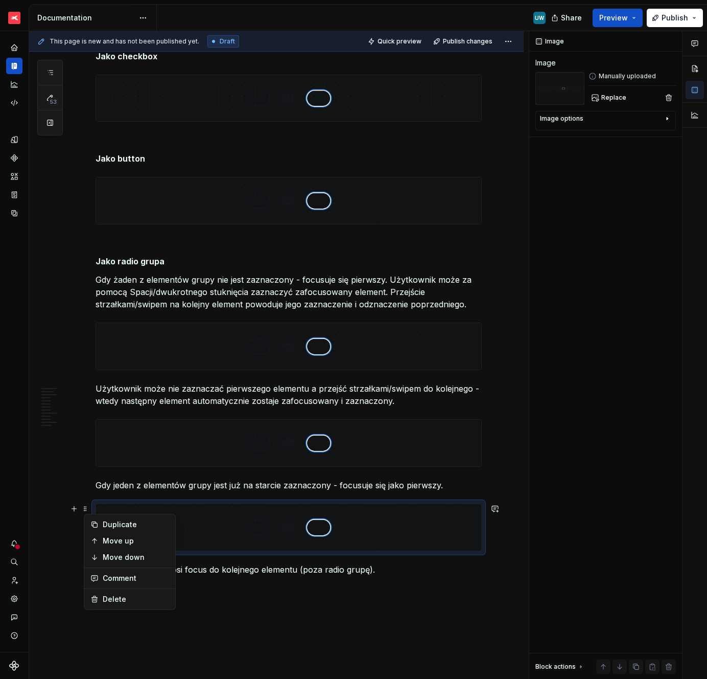
click at [103, 525] on div "Duplicate" at bounding box center [136, 524] width 66 height 10
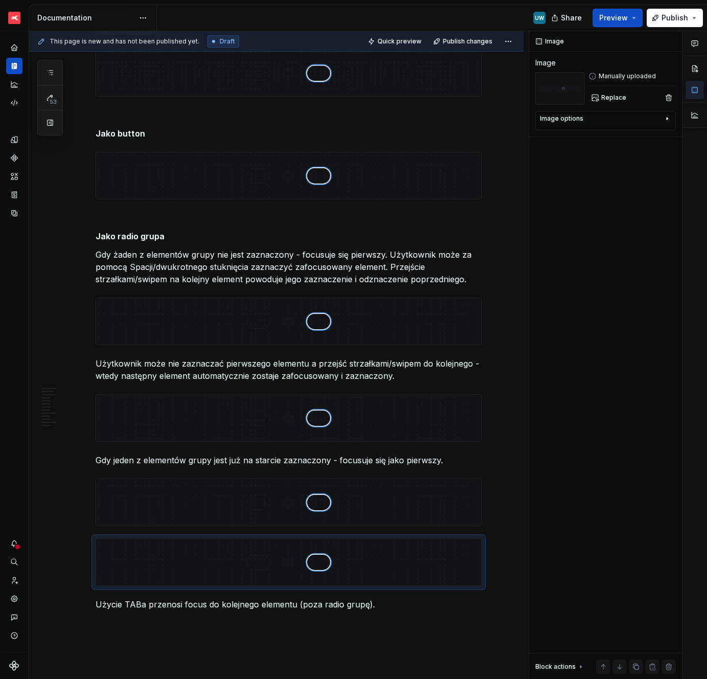
scroll to position [2332, 0]
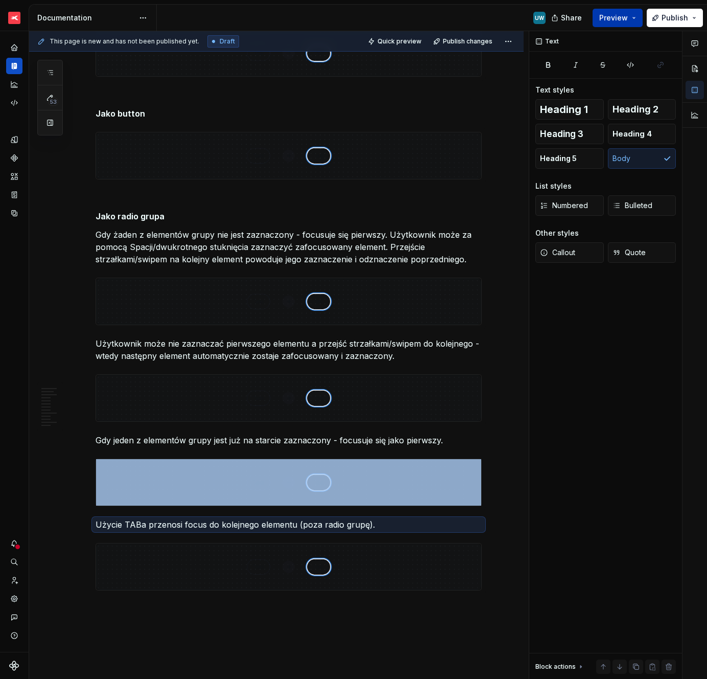
click at [614, 20] on span "Preview" at bounding box center [614, 18] width 29 height 10
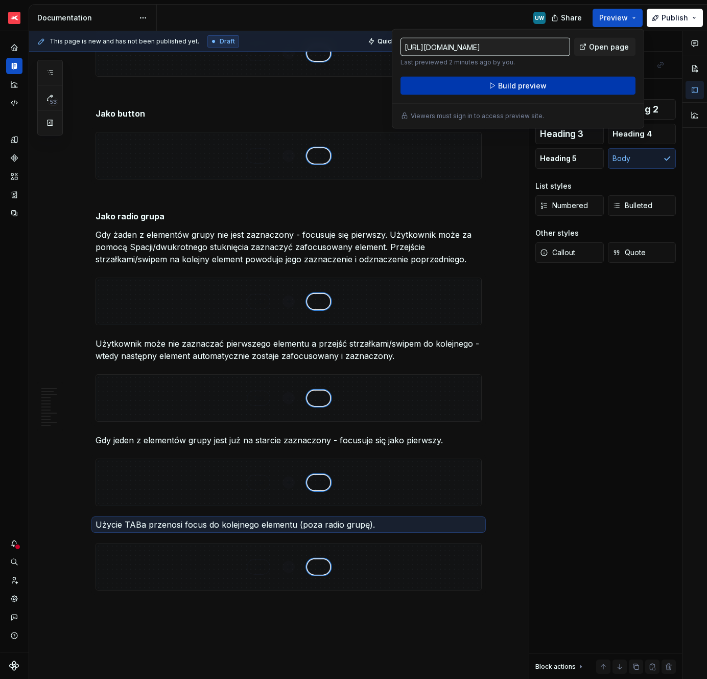
click at [569, 80] on button "Build preview" at bounding box center [518, 86] width 235 height 18
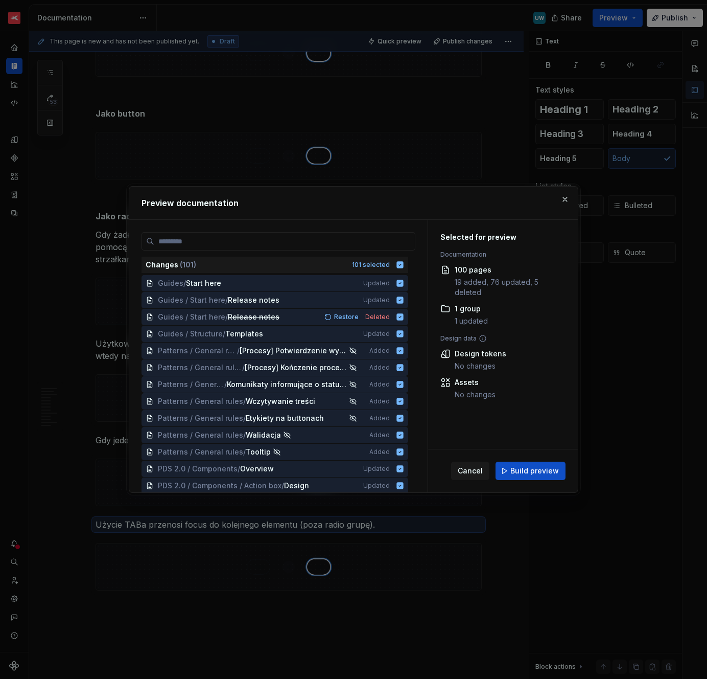
click at [517, 473] on span "Build preview" at bounding box center [535, 471] width 49 height 10
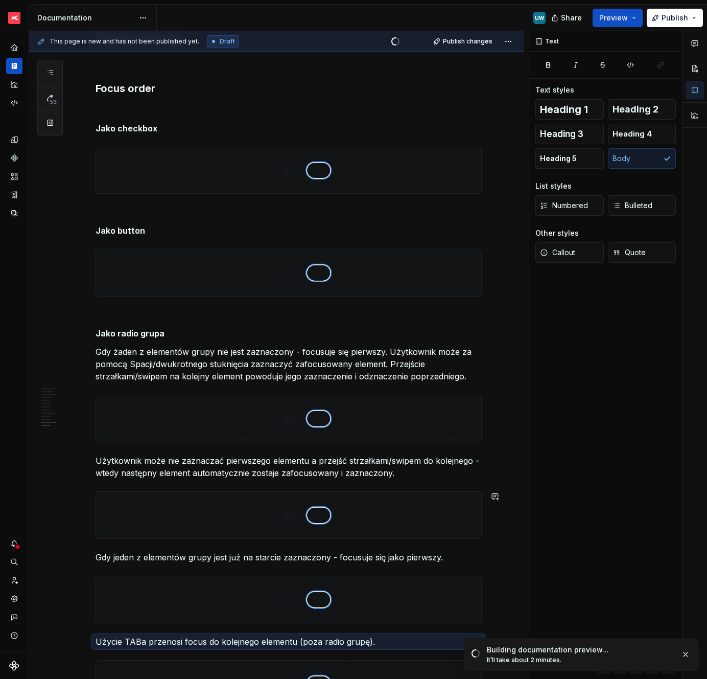
scroll to position [2195, 0]
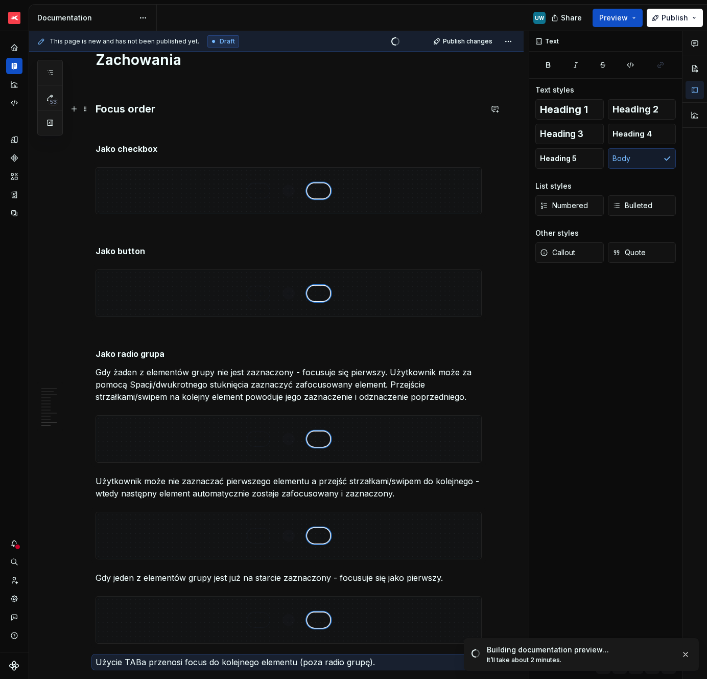
click at [133, 112] on h3 "Focus order" at bounding box center [289, 109] width 386 height 14
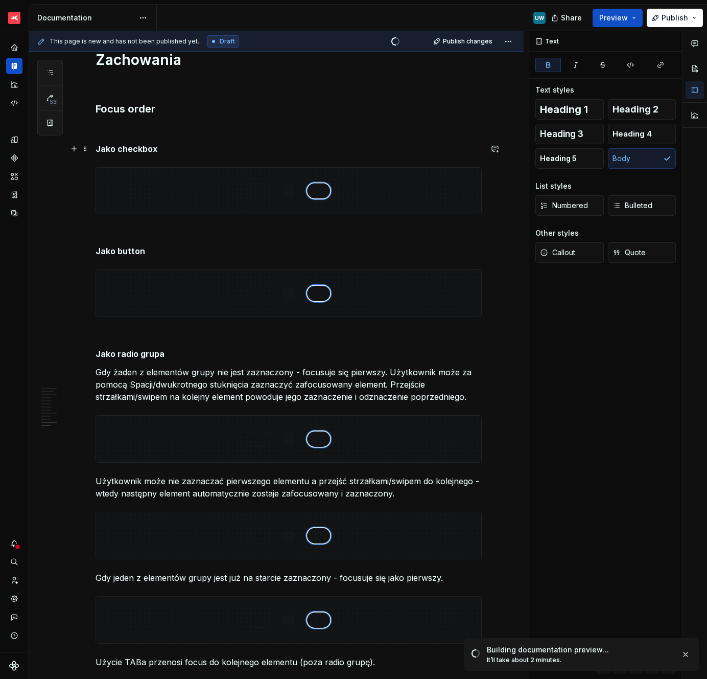
click at [135, 149] on strong "Jako checkbox" at bounding box center [127, 149] width 62 height 10
click at [212, 351] on p "Jako radio grupa" at bounding box center [289, 354] width 386 height 12
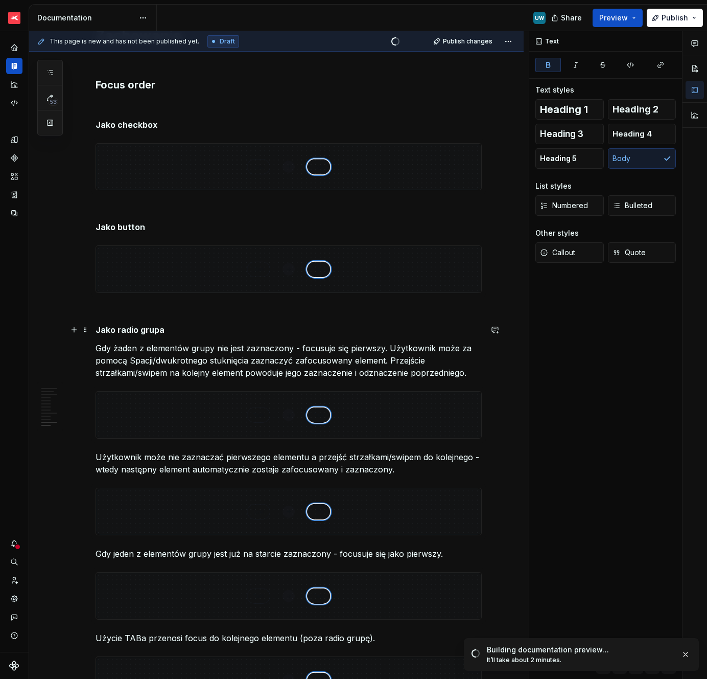
scroll to position [2212, 0]
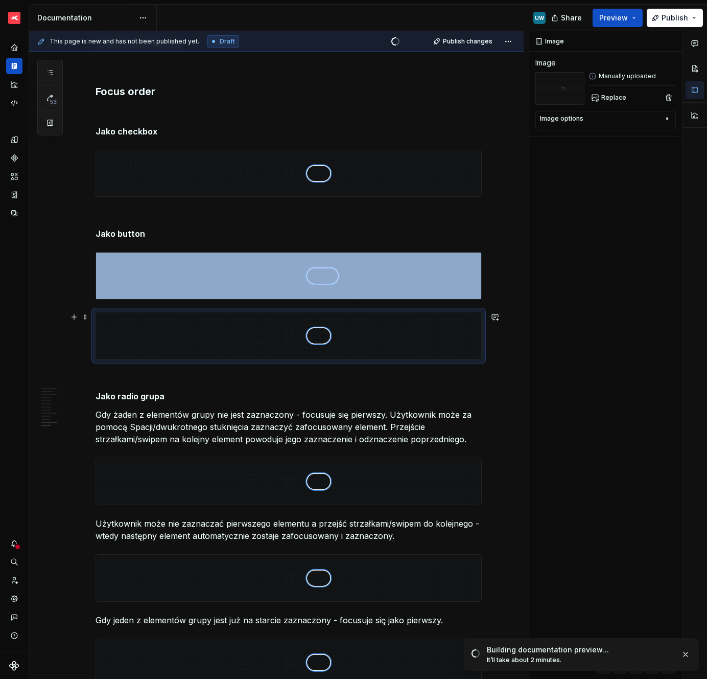
click at [148, 339] on img at bounding box center [288, 335] width 385 height 47
click at [88, 318] on span at bounding box center [85, 317] width 8 height 14
click at [113, 407] on div "Delete" at bounding box center [136, 408] width 66 height 10
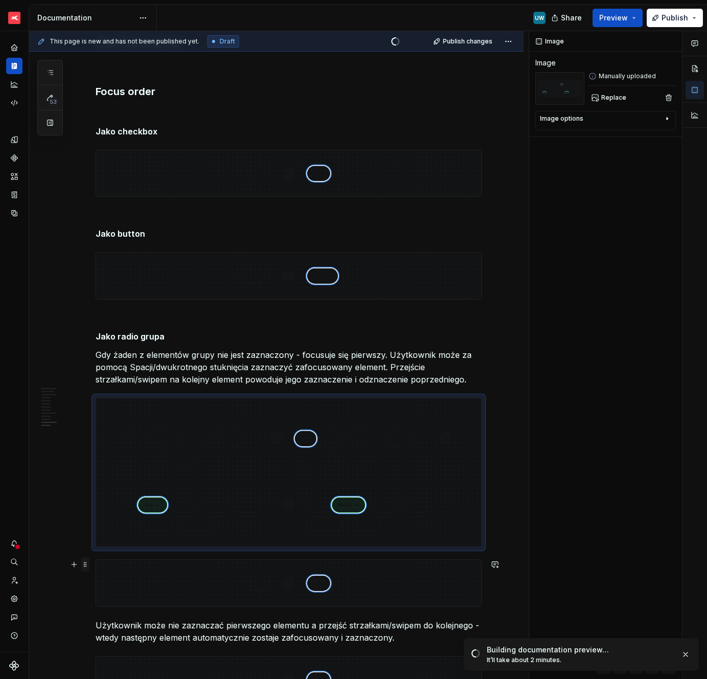
click at [88, 567] on span at bounding box center [85, 564] width 8 height 14
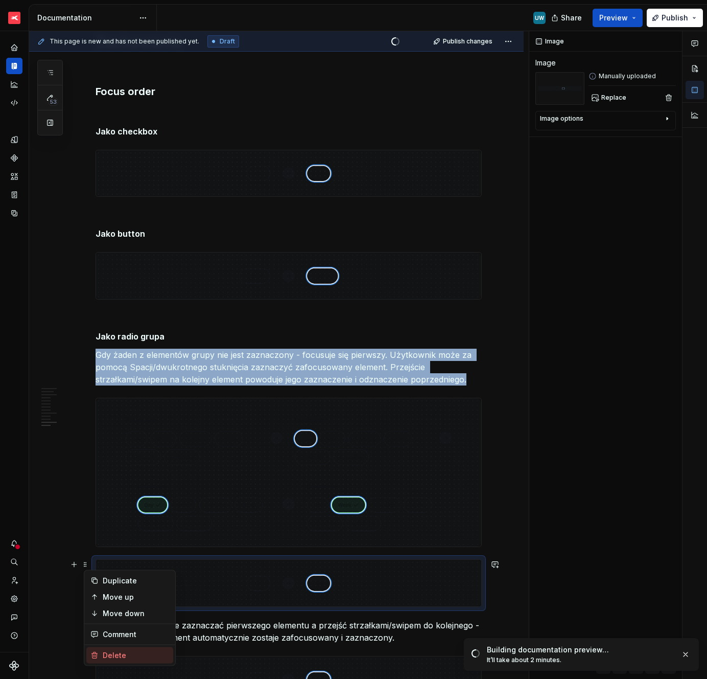
click at [119, 657] on div "Delete" at bounding box center [136, 655] width 66 height 10
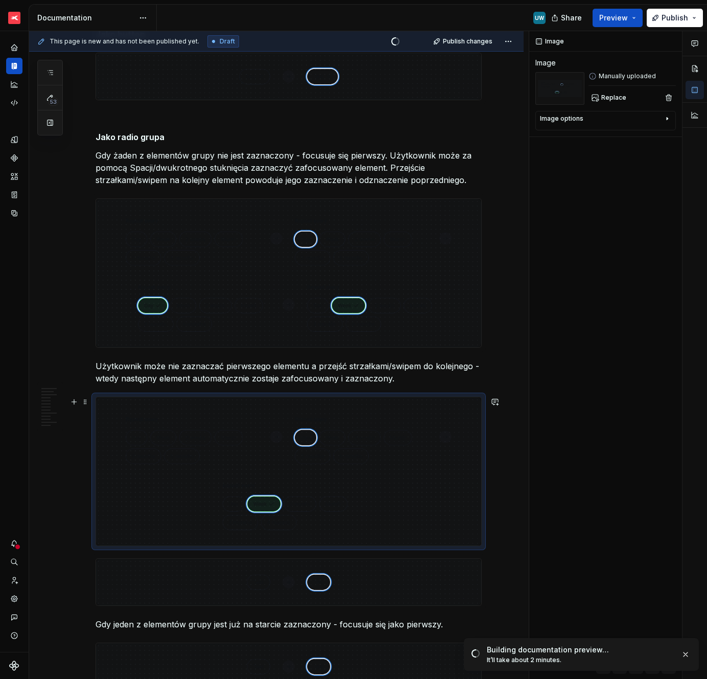
scroll to position [2444, 0]
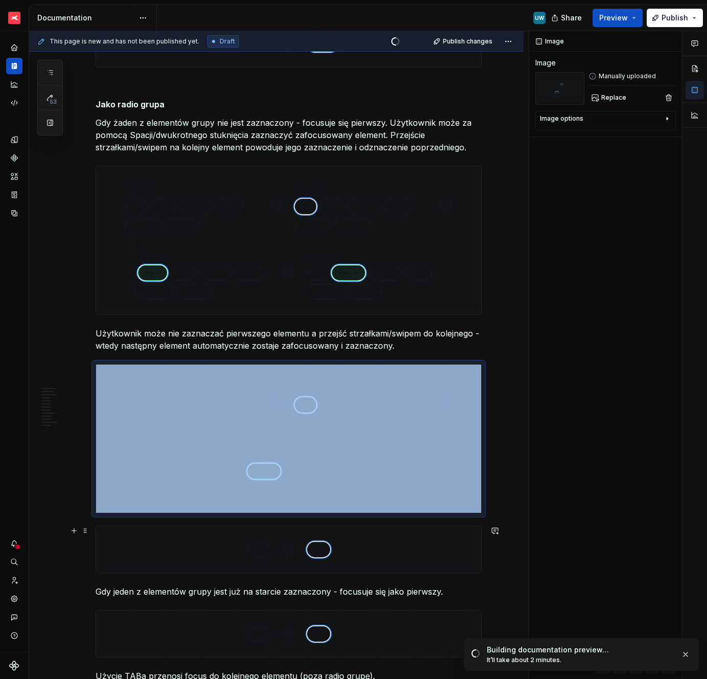
click at [146, 529] on img at bounding box center [288, 549] width 385 height 47
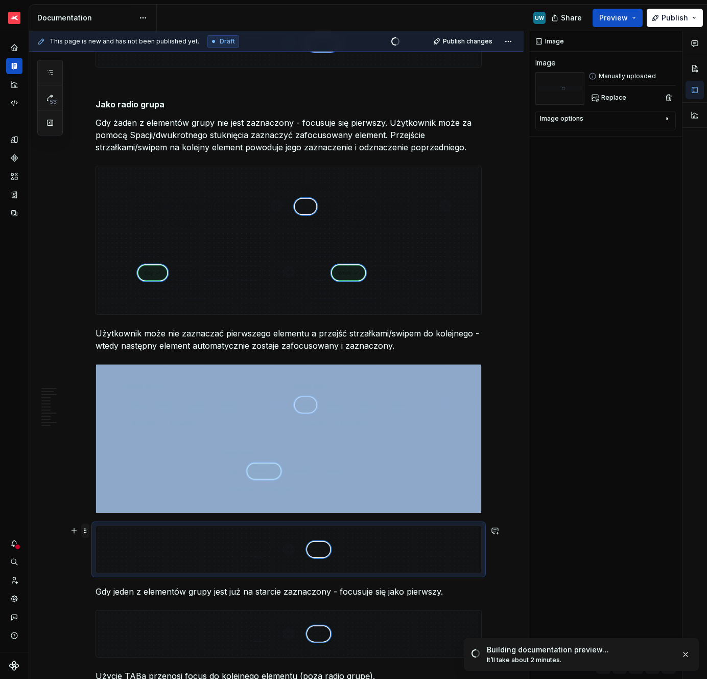
click at [84, 530] on span at bounding box center [85, 530] width 8 height 14
click at [115, 627] on div "Delete" at bounding box center [129, 621] width 87 height 16
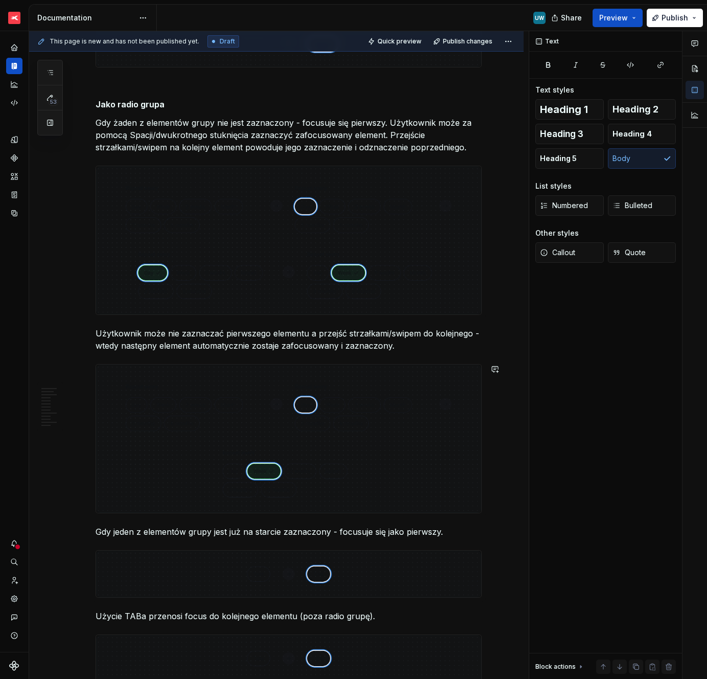
scroll to position [2560, 0]
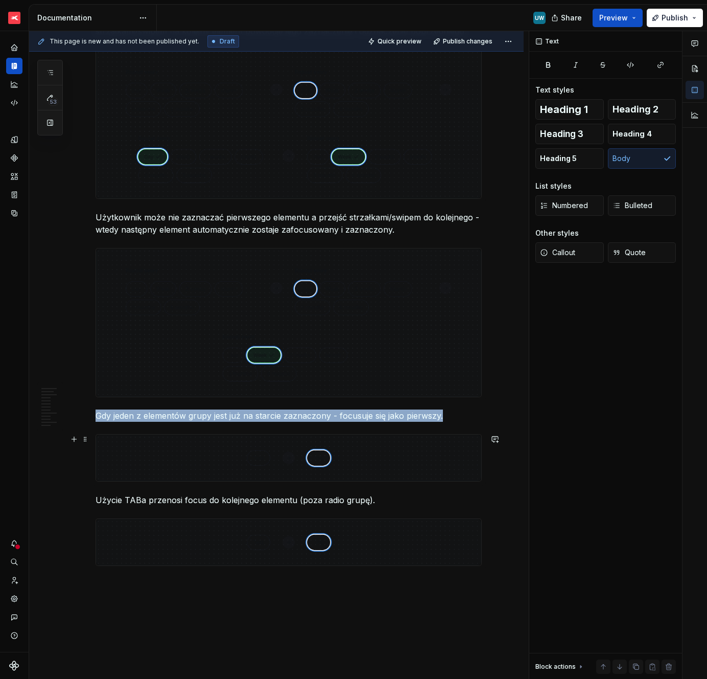
click at [304, 465] on img at bounding box center [288, 457] width 385 height 47
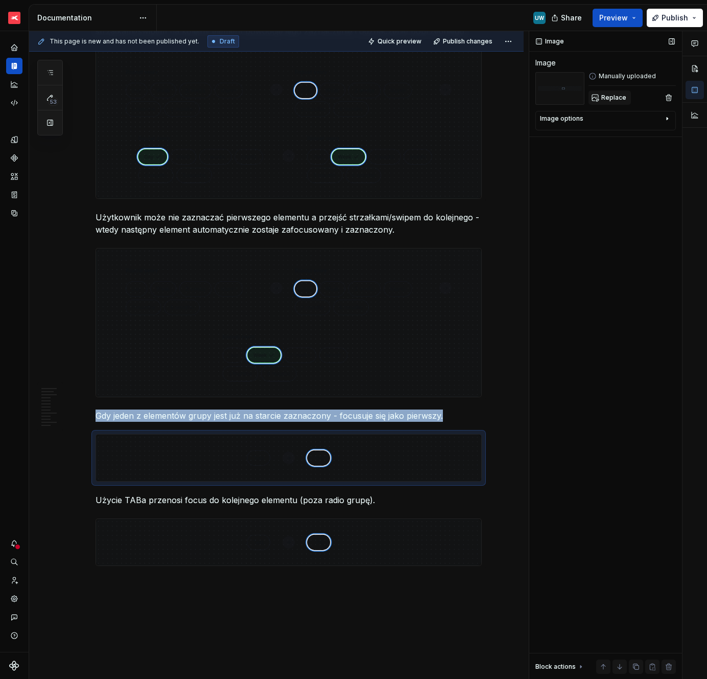
click at [614, 104] on div "Replace" at bounding box center [632, 97] width 87 height 14
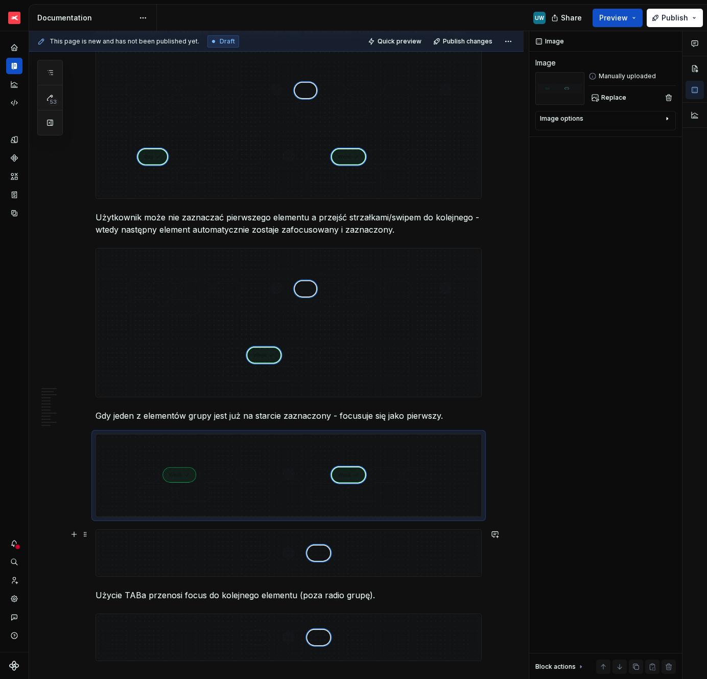
click at [186, 563] on img at bounding box center [288, 552] width 385 height 47
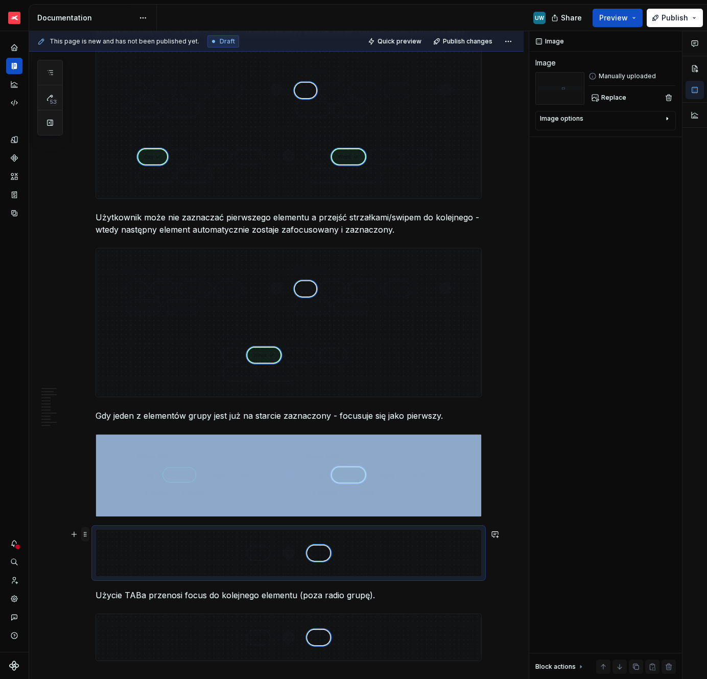
click at [89, 537] on span at bounding box center [85, 534] width 8 height 14
click at [115, 621] on div "Delete" at bounding box center [136, 625] width 66 height 10
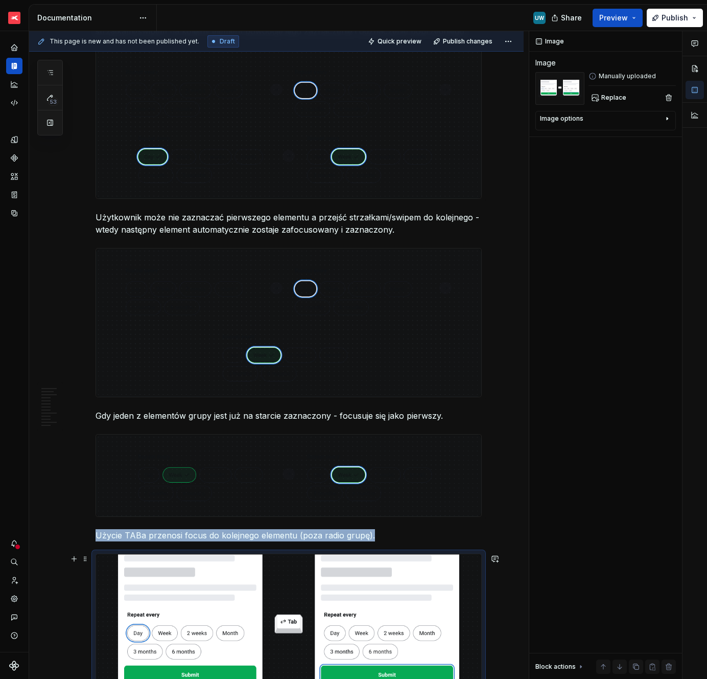
scroll to position [2808, 0]
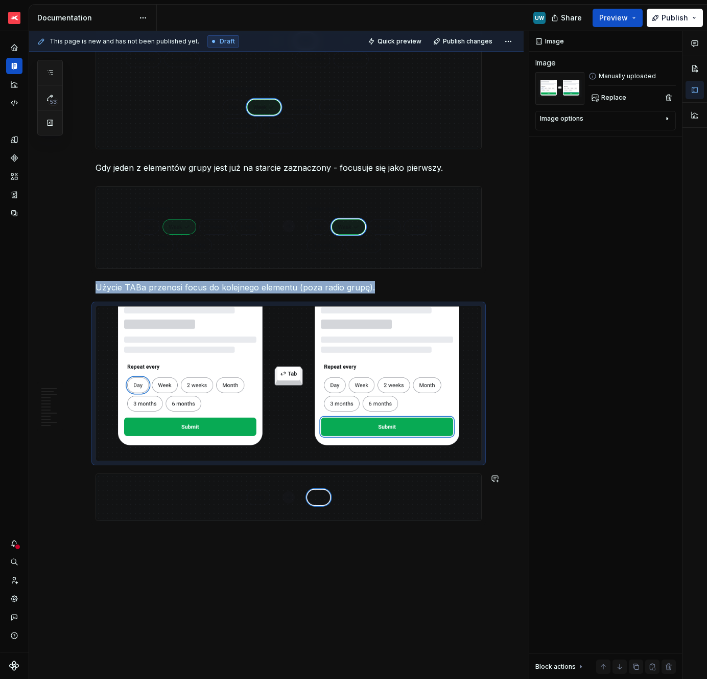
click at [128, 509] on img at bounding box center [288, 497] width 385 height 47
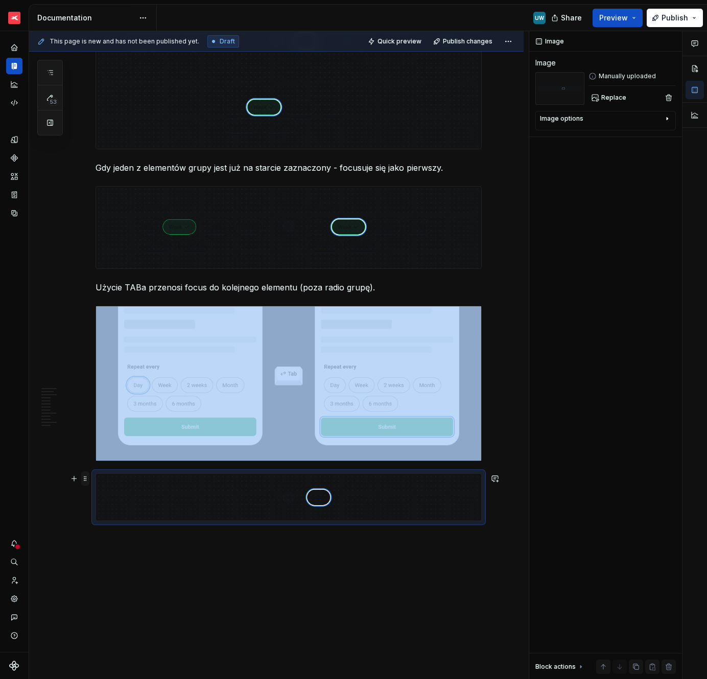
click at [89, 477] on span at bounding box center [85, 478] width 8 height 14
click at [106, 569] on div "Delete" at bounding box center [136, 569] width 66 height 10
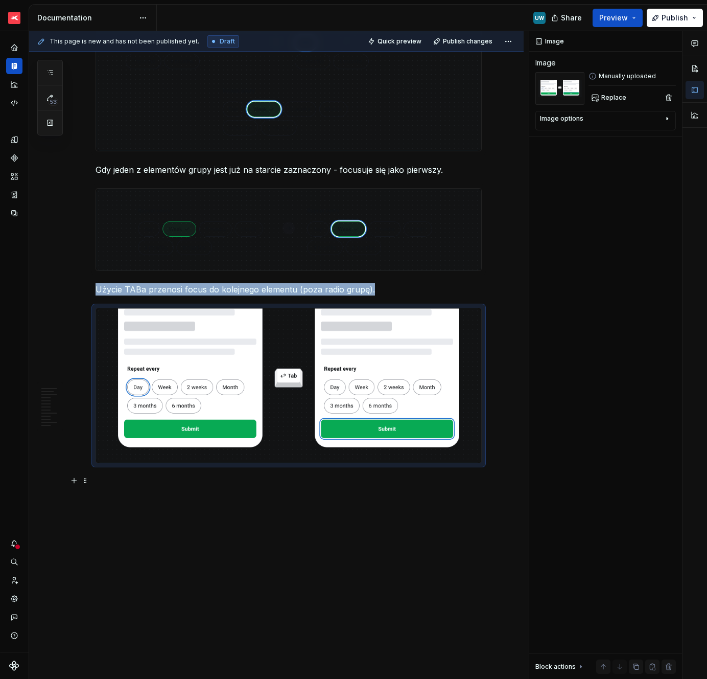
scroll to position [2806, 0]
click at [611, 18] on span "Preview" at bounding box center [614, 18] width 29 height 10
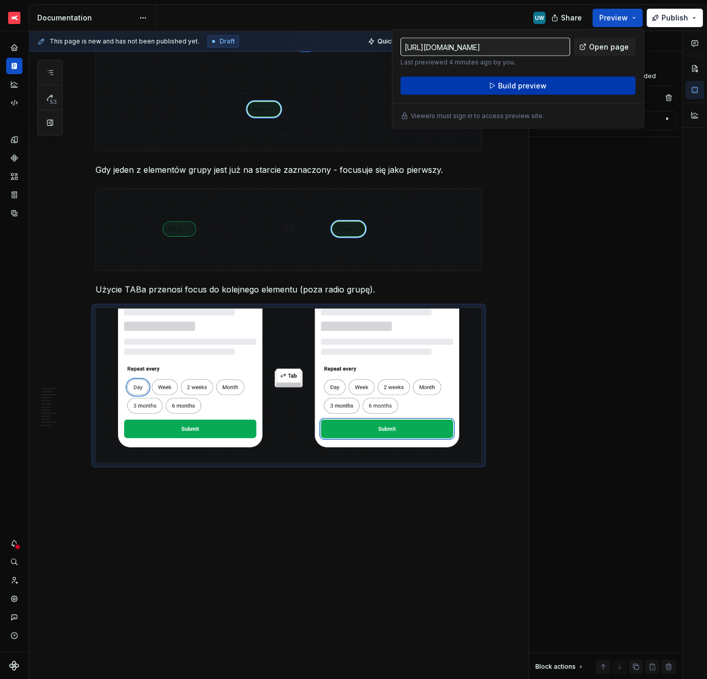
click at [536, 84] on span "Build preview" at bounding box center [522, 86] width 49 height 10
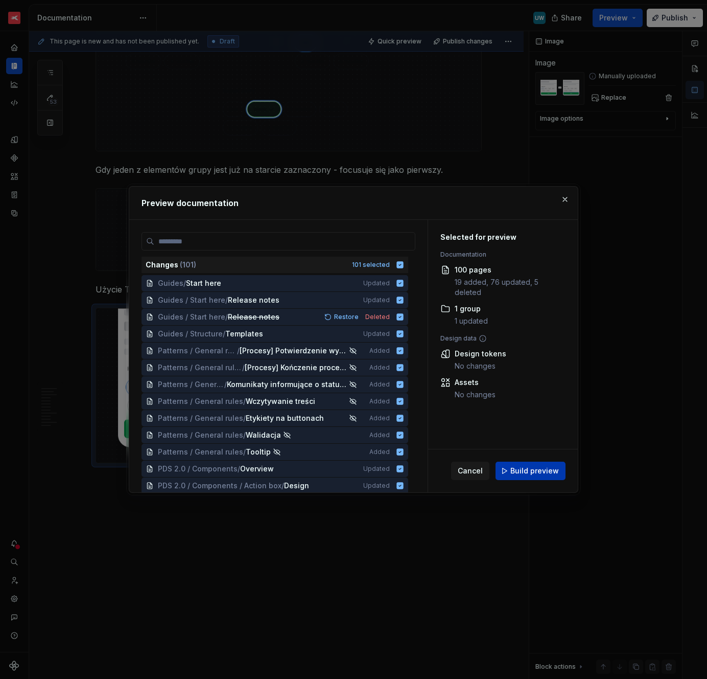
click at [503, 465] on button "Build preview" at bounding box center [531, 471] width 70 height 18
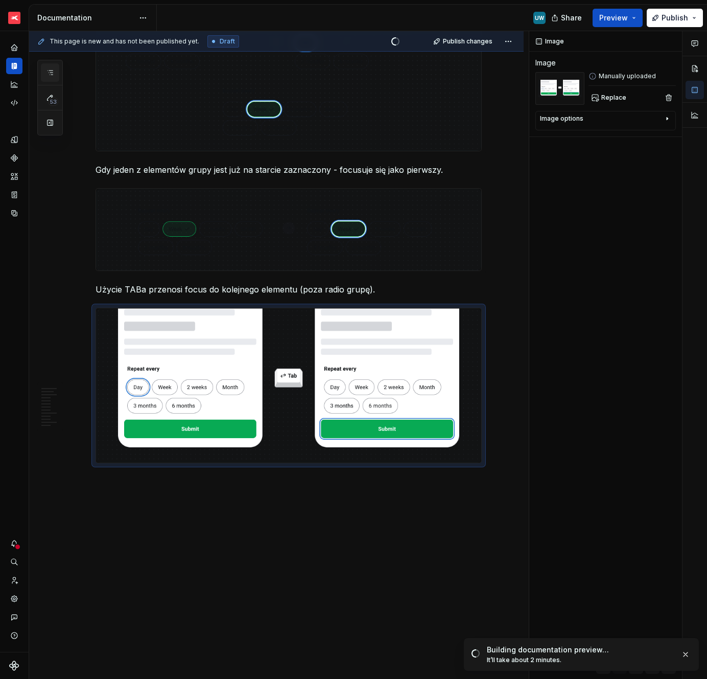
click at [50, 70] on icon "button" at bounding box center [50, 72] width 8 height 8
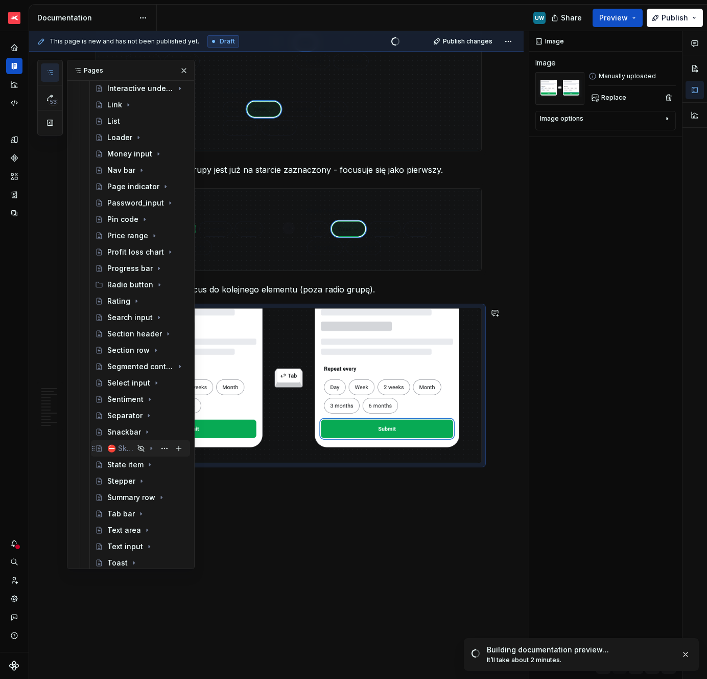
scroll to position [1040, 0]
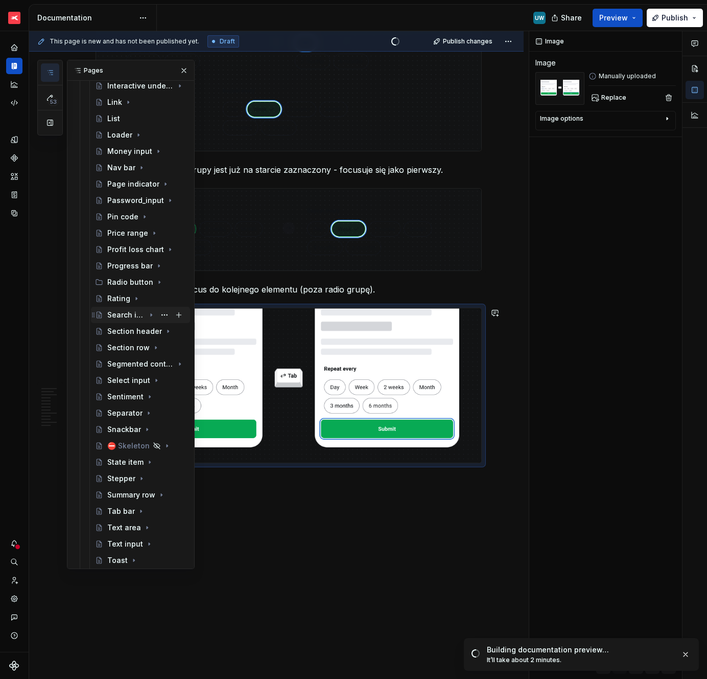
click at [120, 316] on div "Search input" at bounding box center [126, 315] width 38 height 10
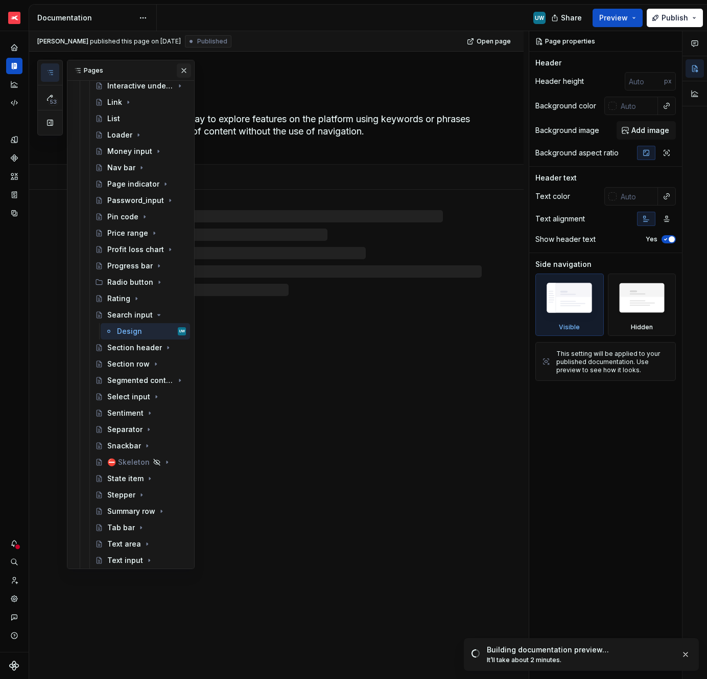
click at [184, 74] on button "button" at bounding box center [184, 70] width 14 height 14
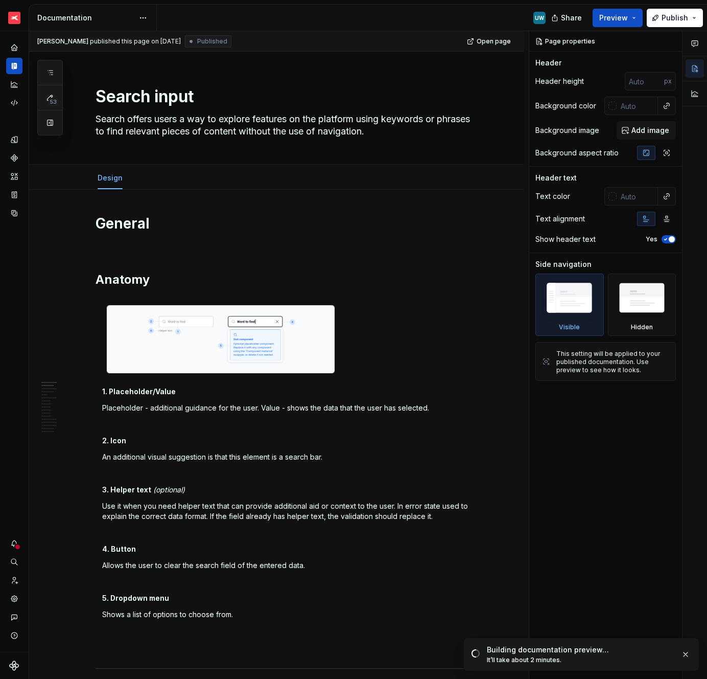
type textarea "*"
